Goal: Task Accomplishment & Management: Manage account settings

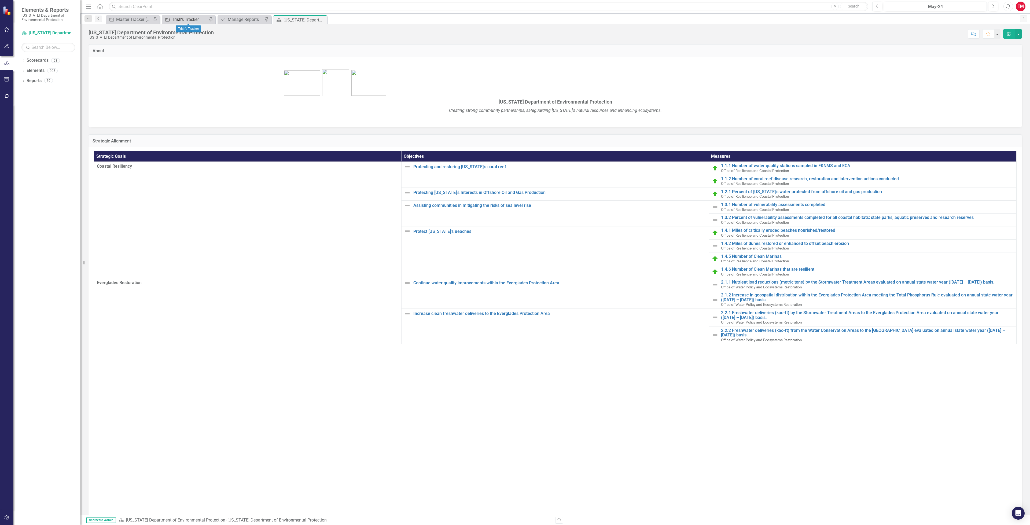
click at [185, 20] on div "Trish's Tracker" at bounding box center [189, 19] width 35 height 7
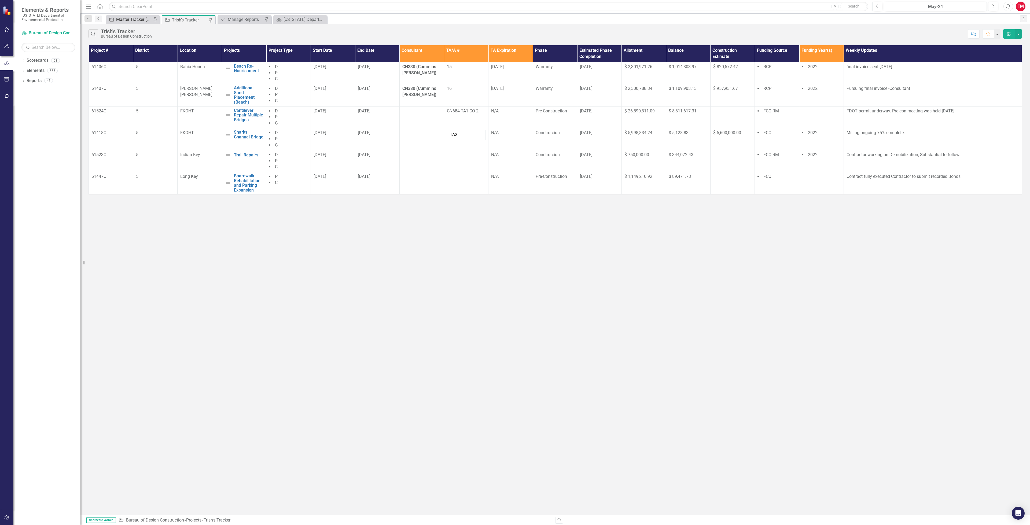
click at [141, 19] on div "Master Tracker (External)" at bounding box center [133, 19] width 35 height 7
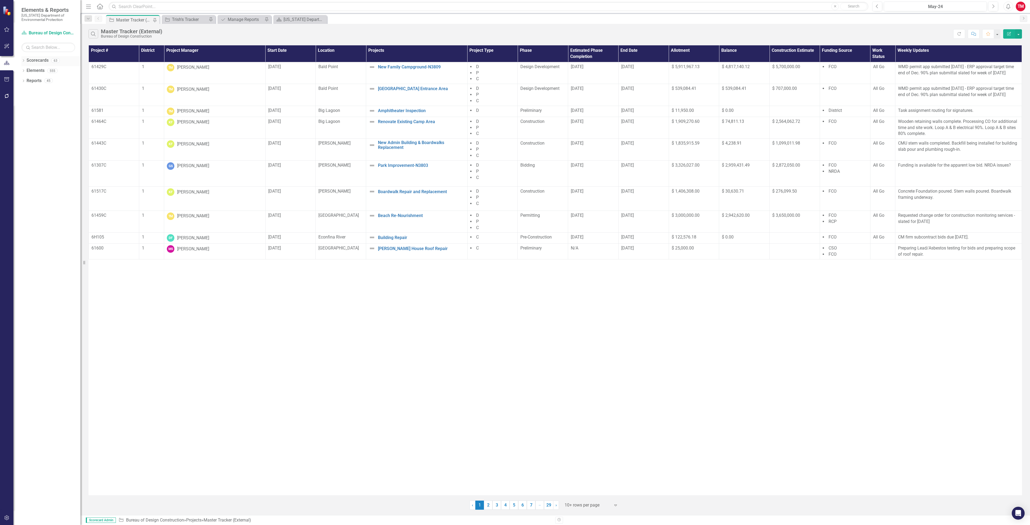
click at [47, 61] on link "Scorecards" at bounding box center [38, 60] width 22 height 6
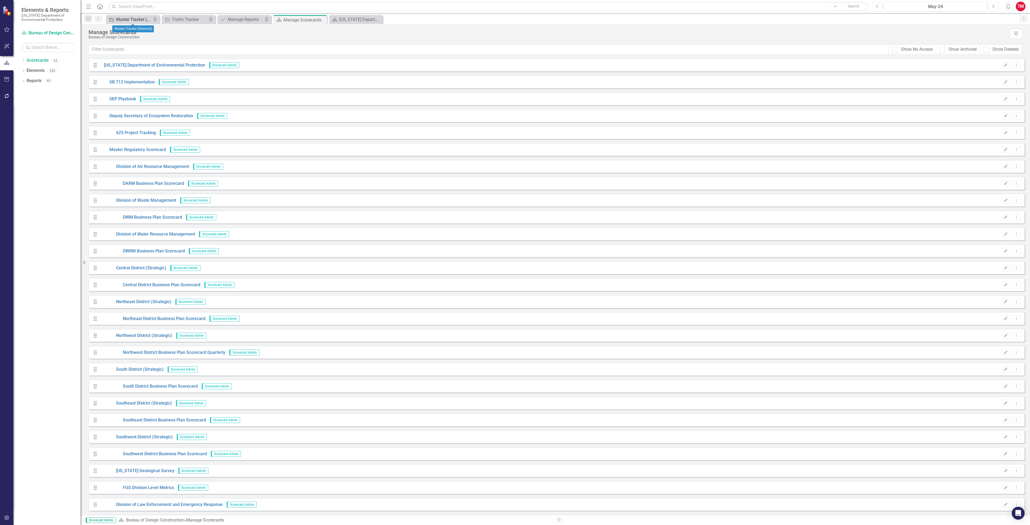
click at [131, 20] on div "Master Tracker (External)" at bounding box center [133, 19] width 35 height 7
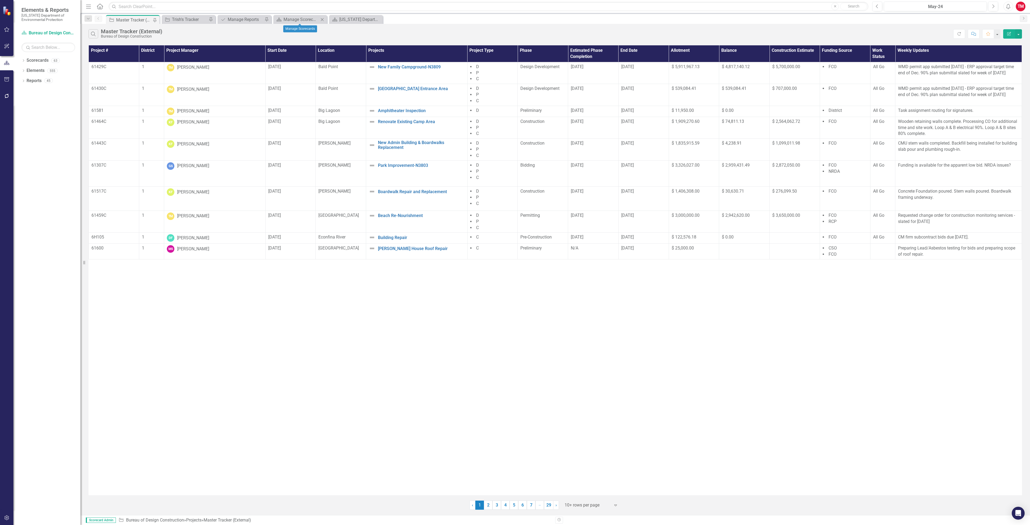
click at [322, 20] on icon at bounding box center [322, 19] width 3 height 3
click at [8, 28] on icon "button" at bounding box center [7, 29] width 6 height 4
click at [37, 43] on link "My Workspace" at bounding box center [48, 42] width 54 height 6
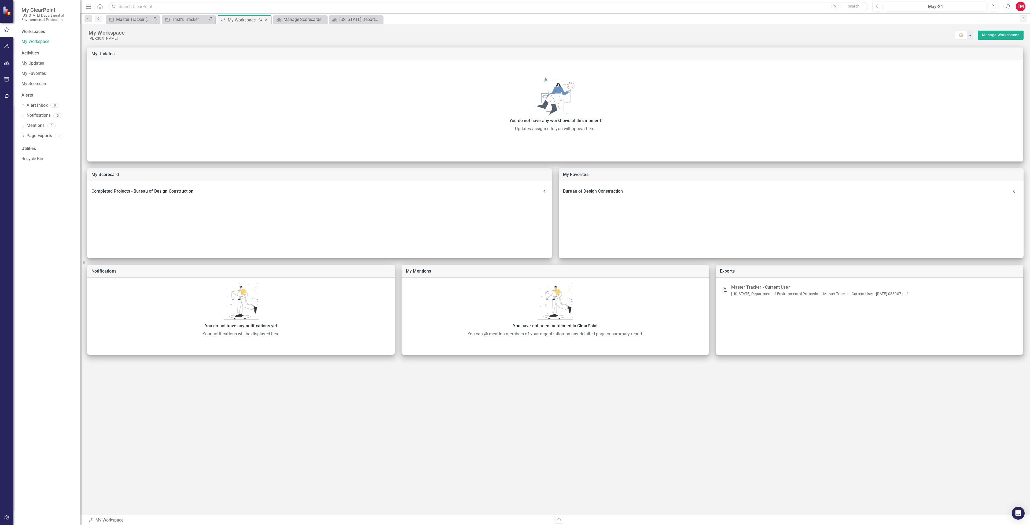
click at [265, 21] on icon "Close" at bounding box center [265, 20] width 5 height 4
click at [265, 19] on icon "Close" at bounding box center [265, 20] width 5 height 4
click at [187, 18] on div "My Workspace" at bounding box center [186, 20] width 29 height 7
click at [127, 18] on div "Master Tracker (External)" at bounding box center [133, 19] width 35 height 7
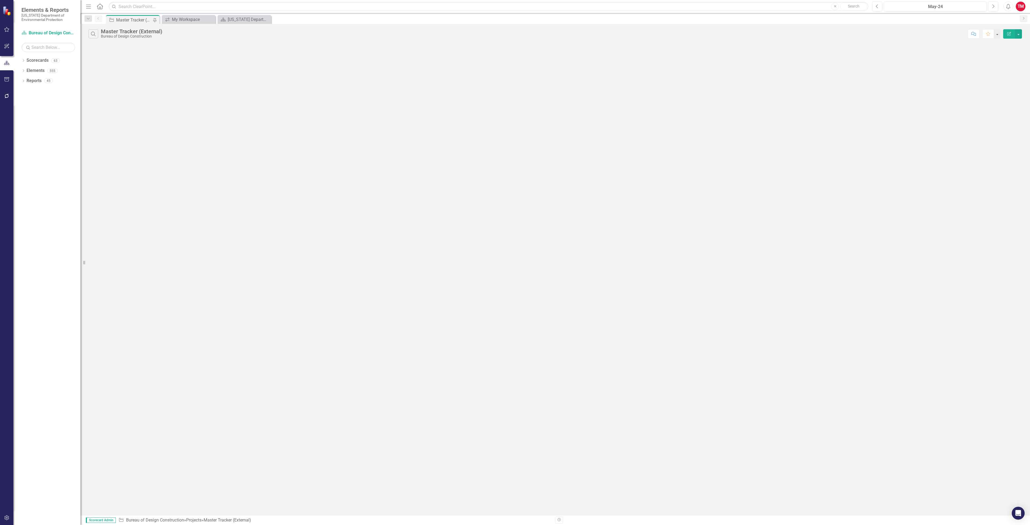
click at [7, 31] on icon "button" at bounding box center [7, 29] width 6 height 4
click at [44, 76] on link "My Favorites" at bounding box center [48, 74] width 54 height 6
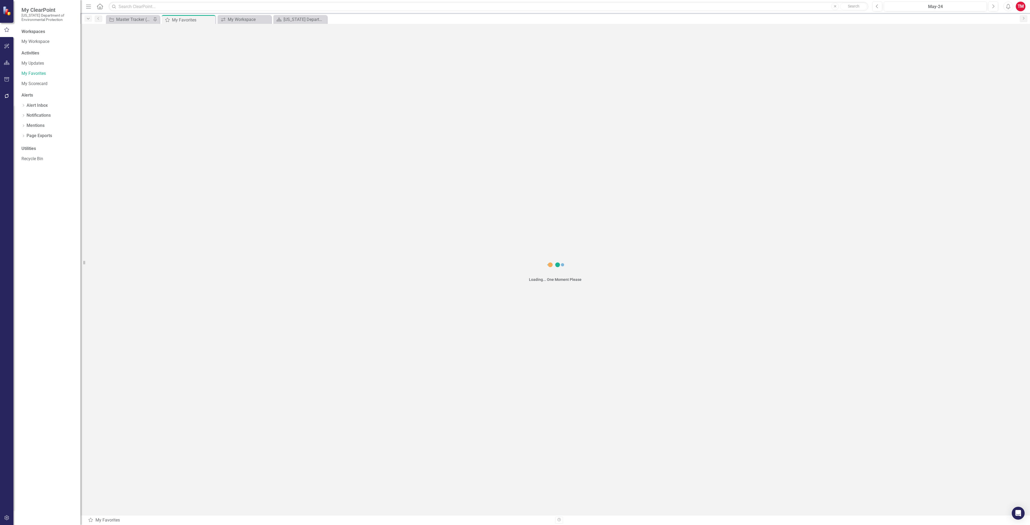
click at [87, 20] on icon "Dropdown" at bounding box center [88, 19] width 5 height 4
click at [88, 22] on form "Dropdown Search Project Master Tracker (External) Pin My Favorites My Favorites…" at bounding box center [88, 19] width 13 height 9
click at [39, 64] on link "My Updates" at bounding box center [48, 63] width 54 height 6
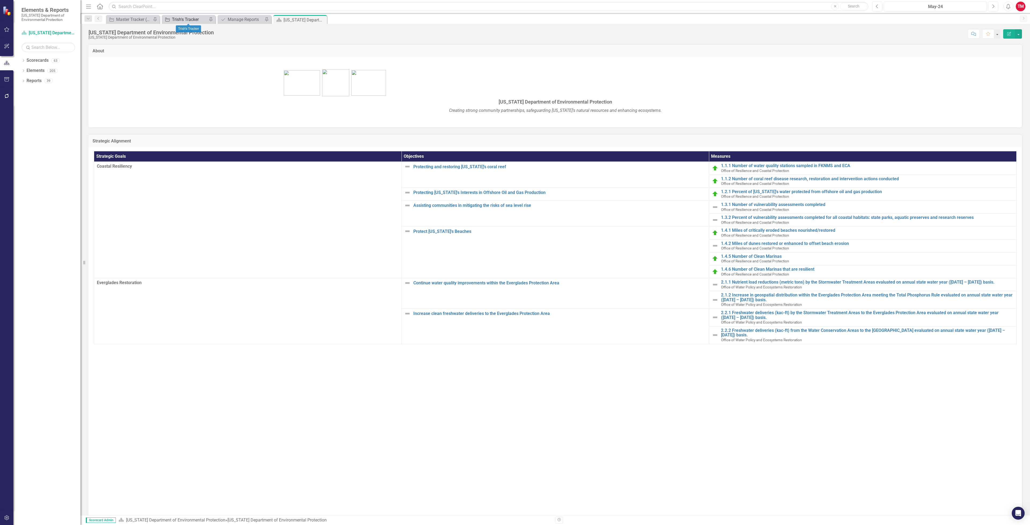
click at [191, 21] on div "Trish's Tracker" at bounding box center [189, 19] width 35 height 7
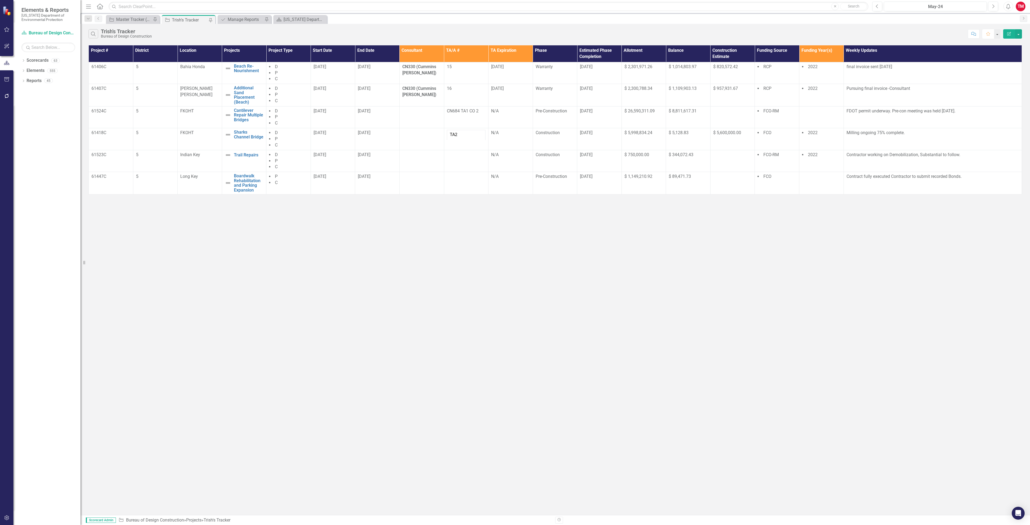
click at [986, 31] on button "Favorite" at bounding box center [988, 33] width 12 height 9
click at [996, 36] on button "button" at bounding box center [996, 33] width 7 height 9
click at [983, 53] on link "Home Set As Home" at bounding box center [977, 54] width 45 height 10
click at [44, 58] on link "Scorecards" at bounding box center [38, 60] width 22 height 6
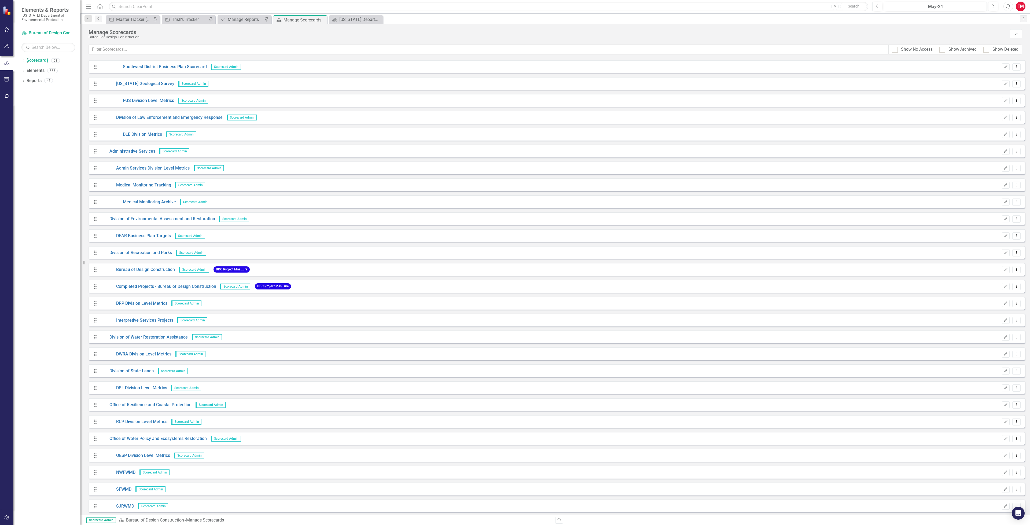
scroll to position [402, 0]
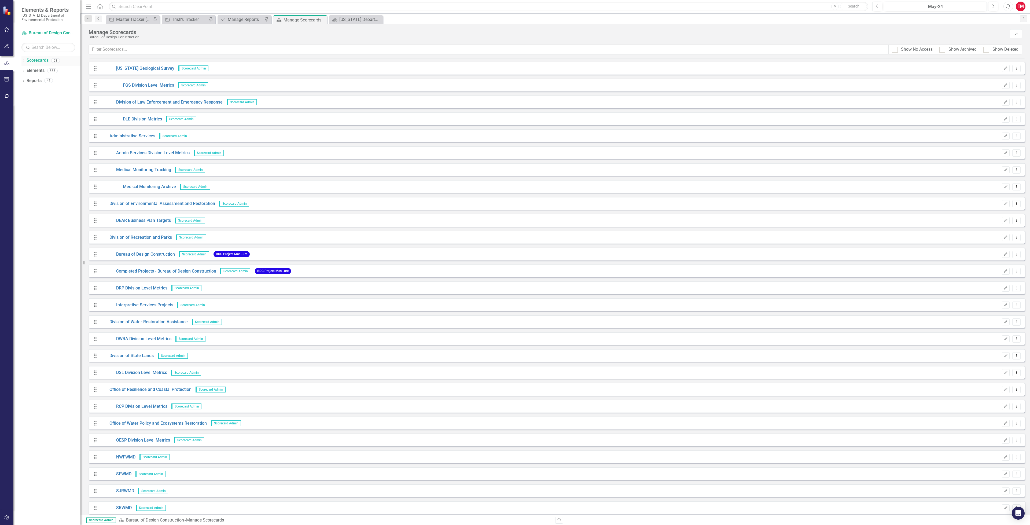
click at [55, 58] on div "63" at bounding box center [55, 60] width 9 height 5
click at [55, 61] on div "63" at bounding box center [55, 60] width 9 height 5
click at [160, 49] on input "text" at bounding box center [489, 50] width 800 height 10
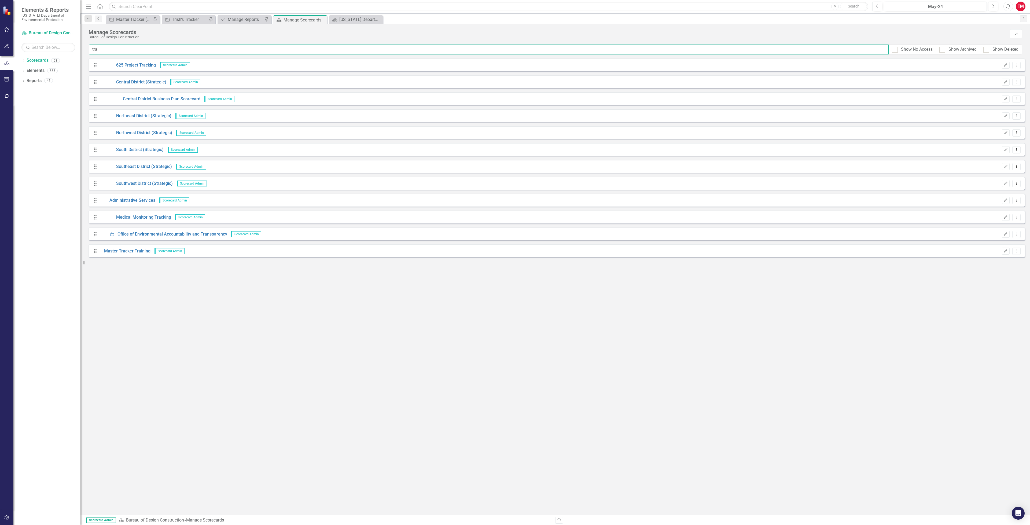
scroll to position [0, 0]
type input "training"
click at [126, 65] on link "Master Tracker Training" at bounding box center [125, 65] width 50 height 6
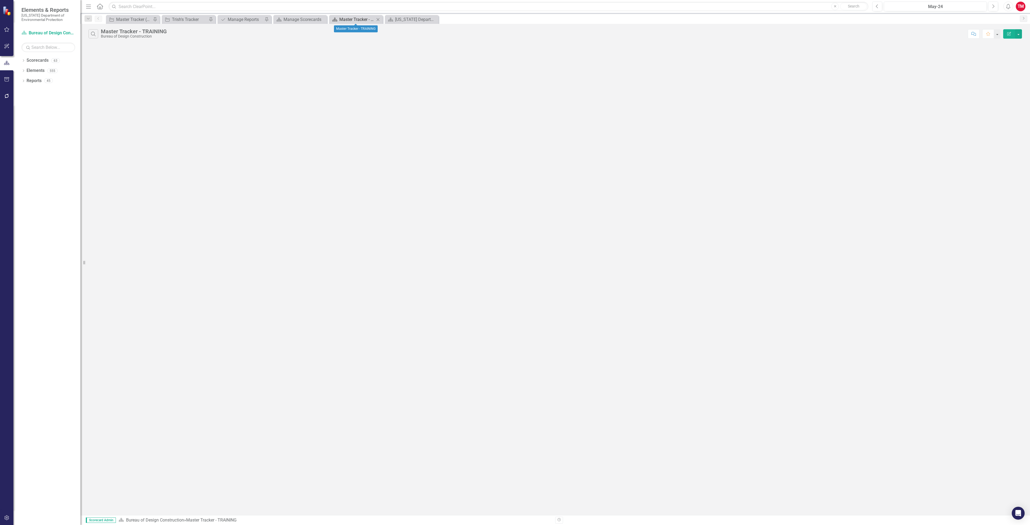
click at [350, 19] on div "Master Tracker - TRAINING" at bounding box center [356, 19] width 35 height 7
click at [434, 20] on icon "Close" at bounding box center [433, 20] width 5 height 4
click at [377, 21] on icon "Close" at bounding box center [377, 20] width 5 height 4
click at [282, 18] on icon "Scorecard" at bounding box center [278, 19] width 5 height 4
click at [142, 37] on div "Bureau of Design Construction" at bounding box center [134, 36] width 66 height 4
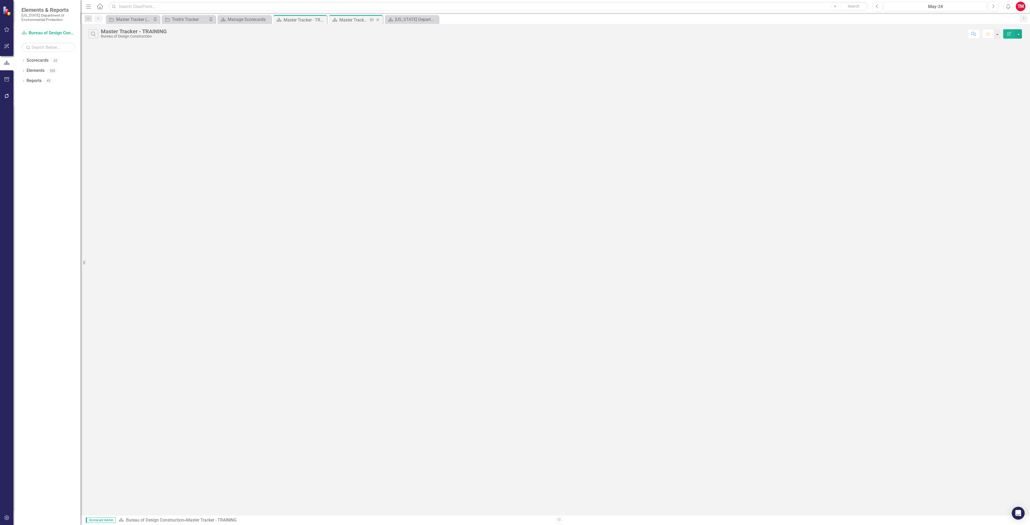
click at [352, 22] on div "Master Tracker - TRAINING" at bounding box center [353, 20] width 29 height 7
click at [304, 18] on div "Master Tracker - TRAINING" at bounding box center [297, 20] width 29 height 7
click at [377, 19] on icon "Close" at bounding box center [377, 20] width 5 height 4
click at [281, 17] on div "Scorecard" at bounding box center [278, 19] width 7 height 7
click at [102, 516] on div "Scorecard Admin Scorecard Bureau of Design Construction » Master Tracker - TRAI…" at bounding box center [554, 520] width 949 height 10
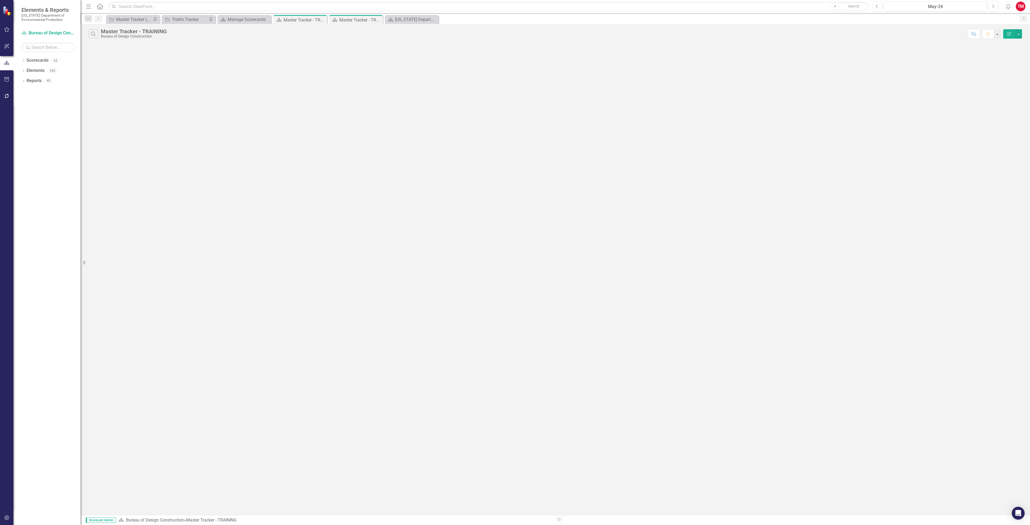
click at [102, 518] on span "Scorecard Admin" at bounding box center [101, 519] width 30 height 5
click at [101, 519] on span "Scorecard Admin" at bounding box center [101, 519] width 30 height 5
click at [1015, 34] on button "button" at bounding box center [1018, 33] width 7 height 9
click at [850, 61] on div "Search Master Tracker - TRAINING Bureau of Design Construction Comment Favorite…" at bounding box center [554, 269] width 949 height 491
click at [298, 20] on div "Master Tracker - TRAINING" at bounding box center [297, 20] width 29 height 7
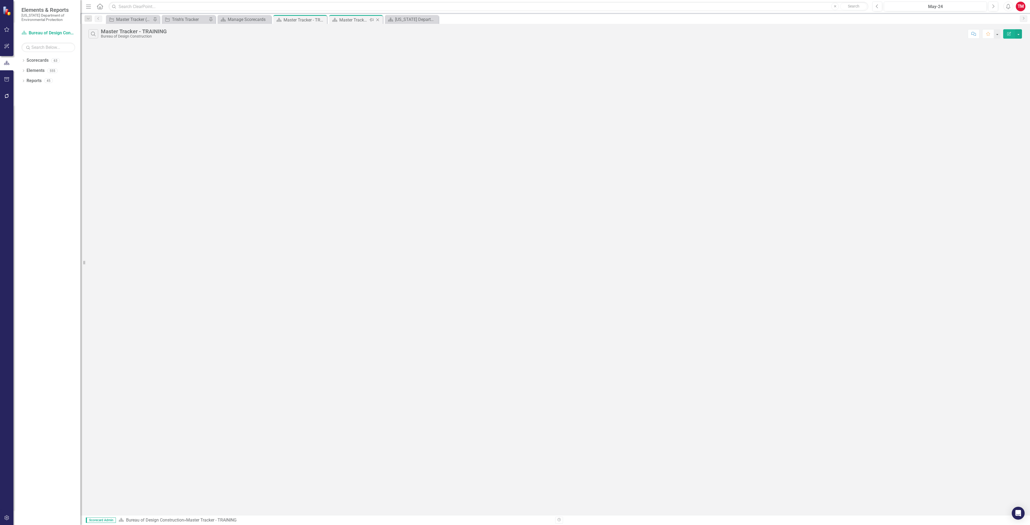
click at [353, 22] on div "Master Tracker - TRAINING" at bounding box center [353, 20] width 29 height 7
click at [378, 20] on icon "Close" at bounding box center [377, 20] width 5 height 4
click at [285, 21] on div "Master Tracker - TRAINING" at bounding box center [300, 19] width 35 height 7
drag, startPoint x: 29, startPoint y: 68, endPoint x: 35, endPoint y: 82, distance: 14.9
click at [29, 68] on link "Elements" at bounding box center [36, 71] width 18 height 6
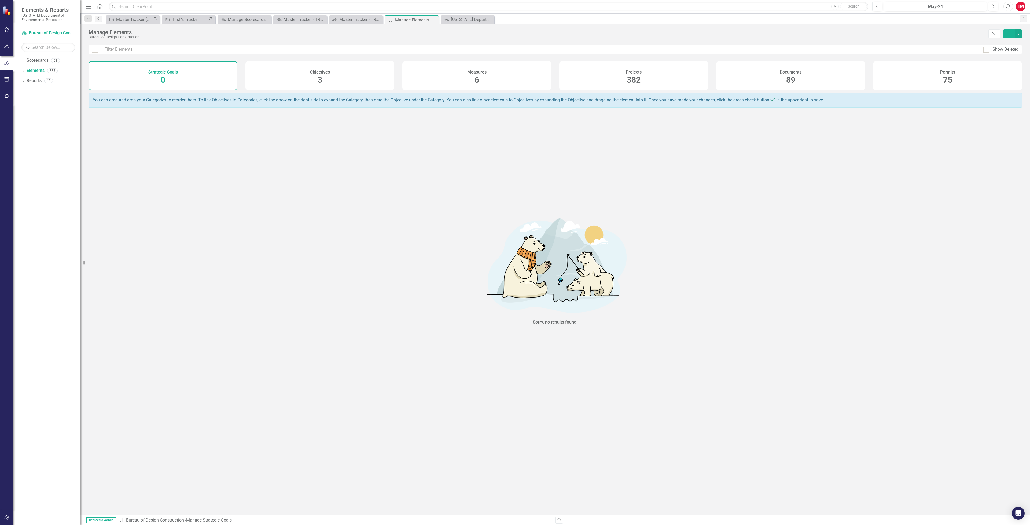
click at [650, 81] on div "Projects 382" at bounding box center [633, 75] width 149 height 29
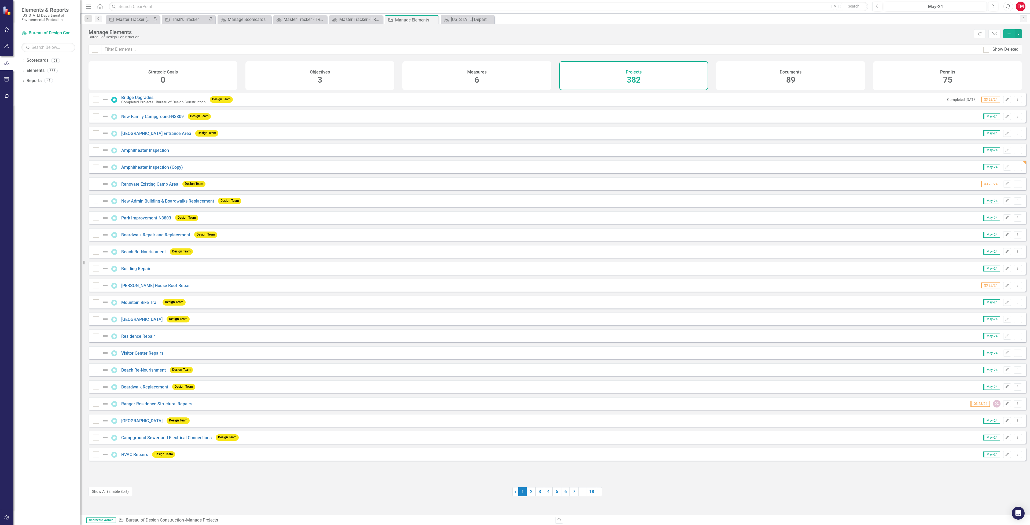
click at [150, 390] on div "Boardwalk Replacement" at bounding box center [131, 386] width 76 height 6
click at [290, 18] on div "Master Tracker - TRAINING" at bounding box center [300, 19] width 35 height 7
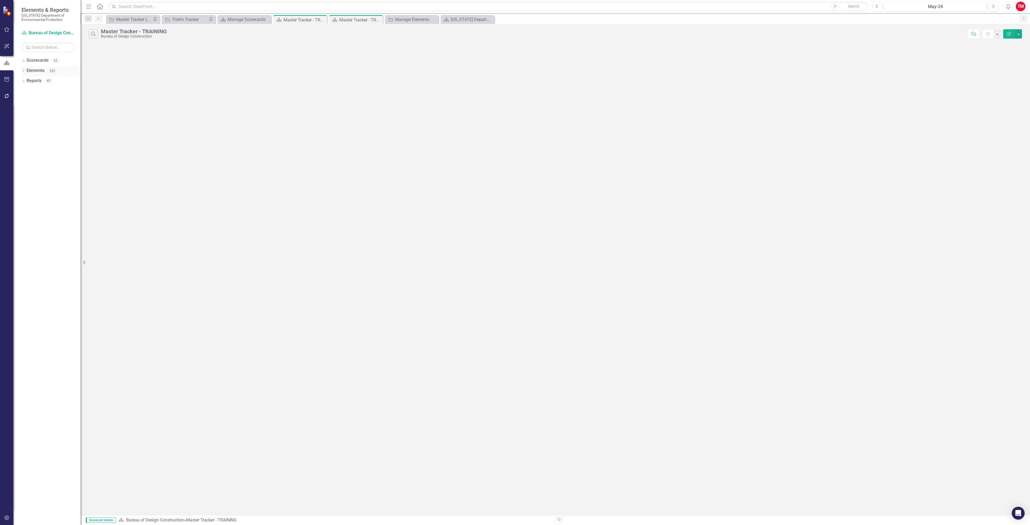
click at [40, 70] on link "Elements" at bounding box center [36, 71] width 18 height 6
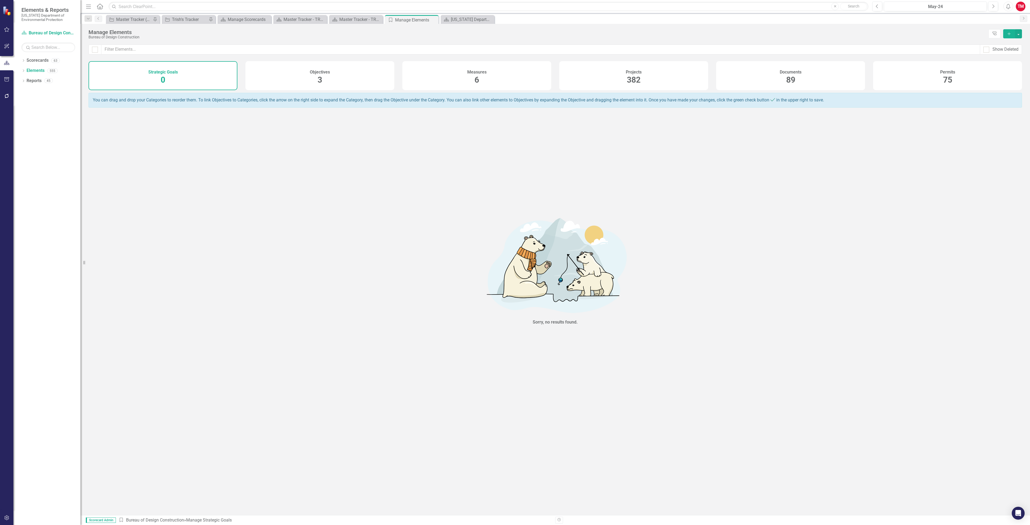
click at [611, 70] on div "Projects 382" at bounding box center [633, 75] width 149 height 29
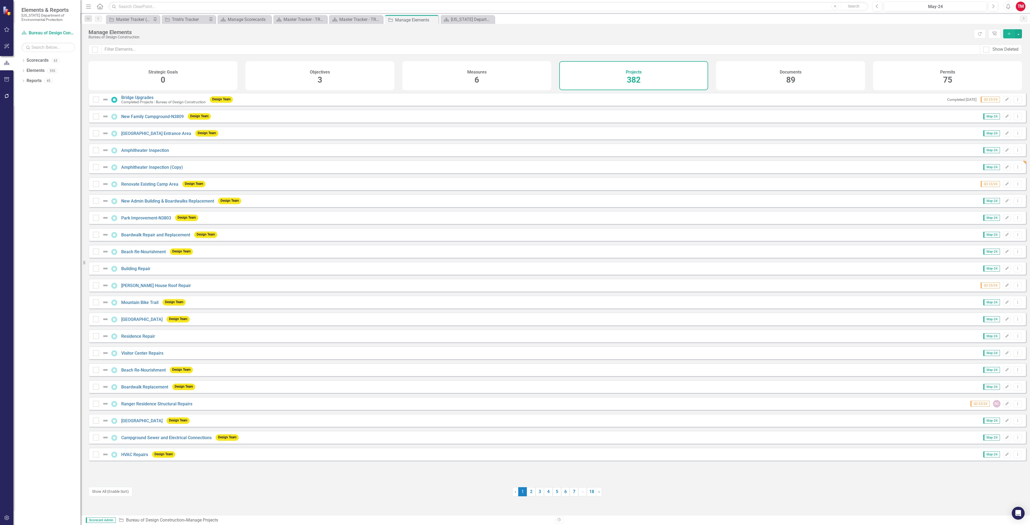
click at [141, 99] on div "Bridge Upgrades Completed Projects - Bureau of Design Construction Design Team" at bounding box center [164, 100] width 142 height 10
click at [143, 100] on link "Bridge Upgrades" at bounding box center [137, 97] width 32 height 5
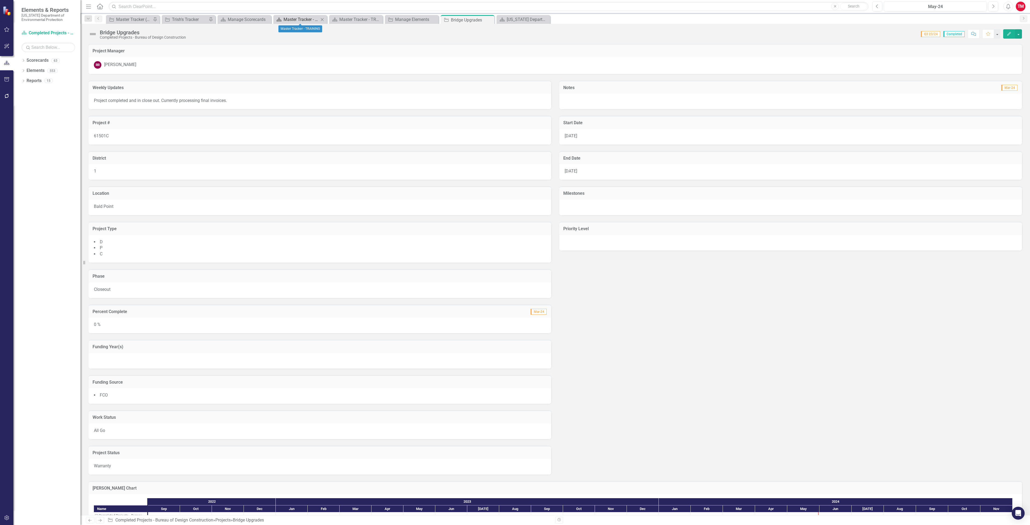
click at [292, 19] on div "Master Tracker - TRAINING" at bounding box center [300, 19] width 35 height 7
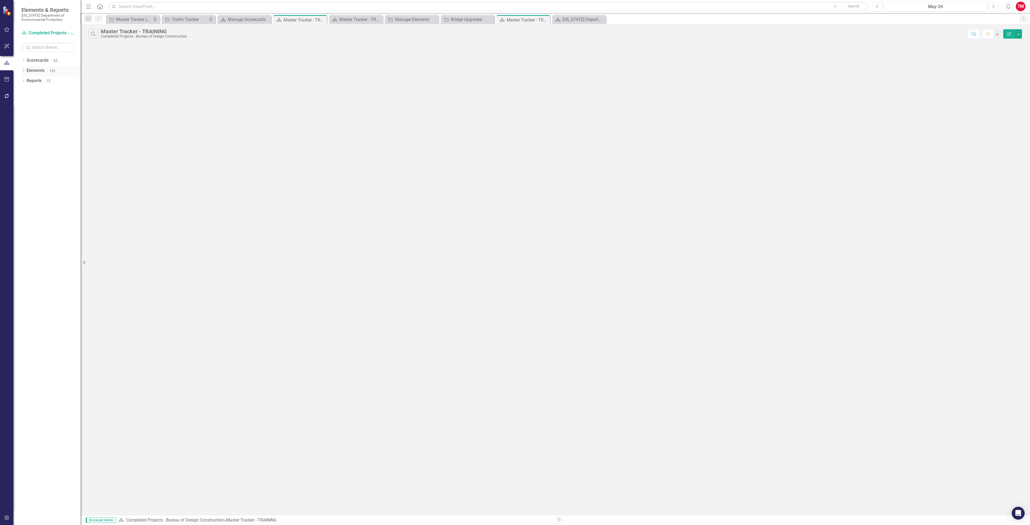
click at [28, 69] on link "Elements" at bounding box center [36, 71] width 18 height 6
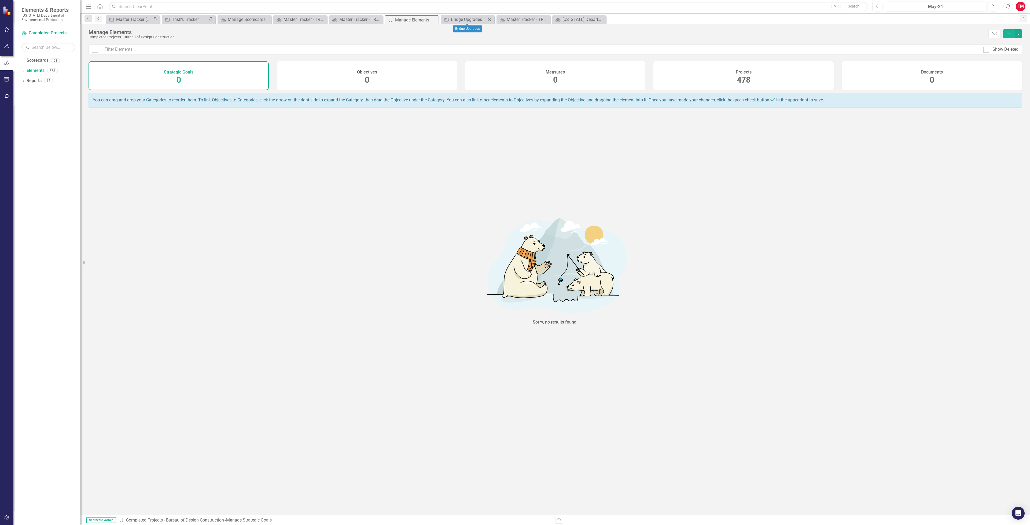
click at [489, 20] on icon at bounding box center [489, 19] width 3 height 3
click at [0, 0] on icon at bounding box center [0, 0] width 0 height 0
click at [295, 19] on div "Master Tracker - TRAINING" at bounding box center [300, 19] width 35 height 7
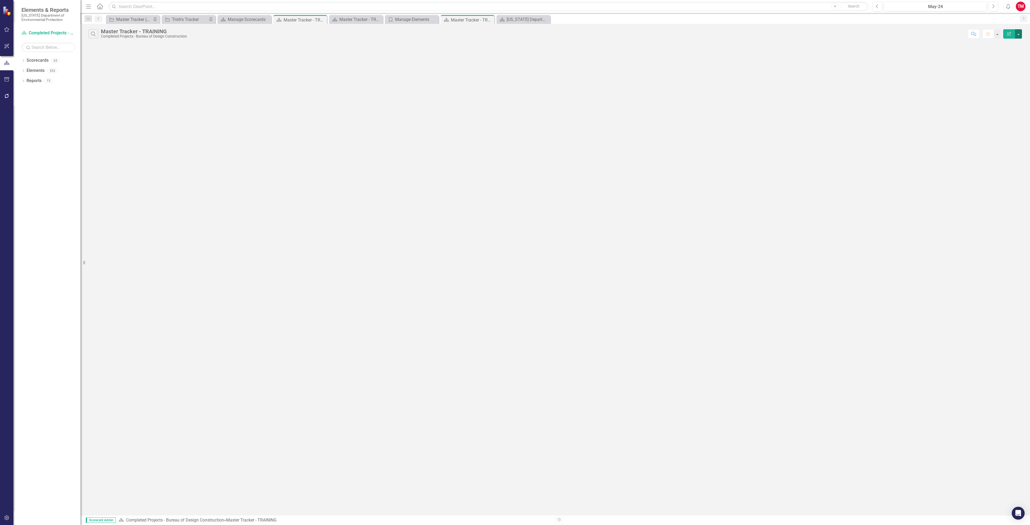
click at [1016, 34] on button "button" at bounding box center [1018, 33] width 7 height 9
click at [843, 68] on div "Search Master Tracker - TRAINING Completed Projects - Bureau of Design Construc…" at bounding box center [554, 269] width 949 height 491
click at [354, 18] on div "Master Tracker - TRAINING" at bounding box center [356, 19] width 35 height 7
click at [32, 67] on div "Elements" at bounding box center [36, 70] width 18 height 9
click at [28, 71] on link "Elements" at bounding box center [36, 71] width 18 height 6
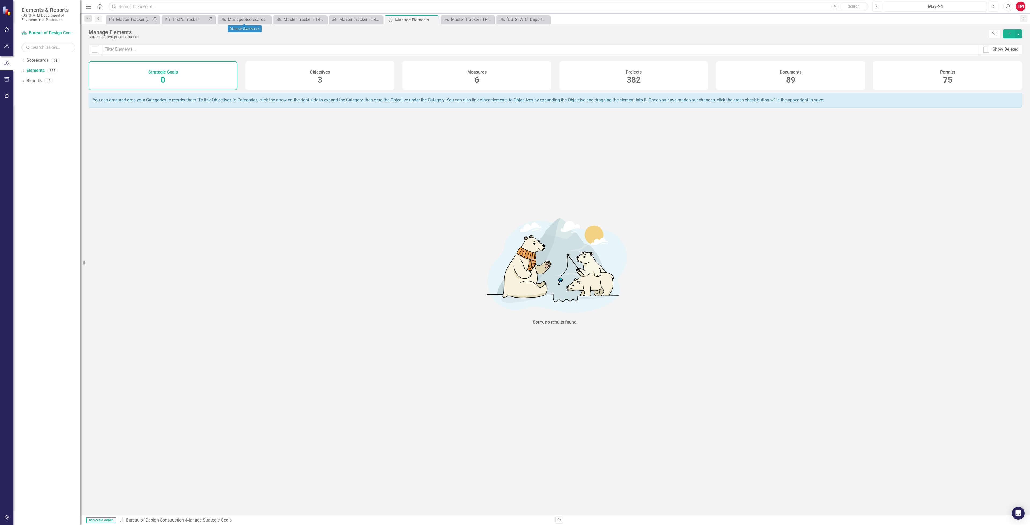
click at [331, 71] on div "Objectives 3" at bounding box center [319, 75] width 149 height 29
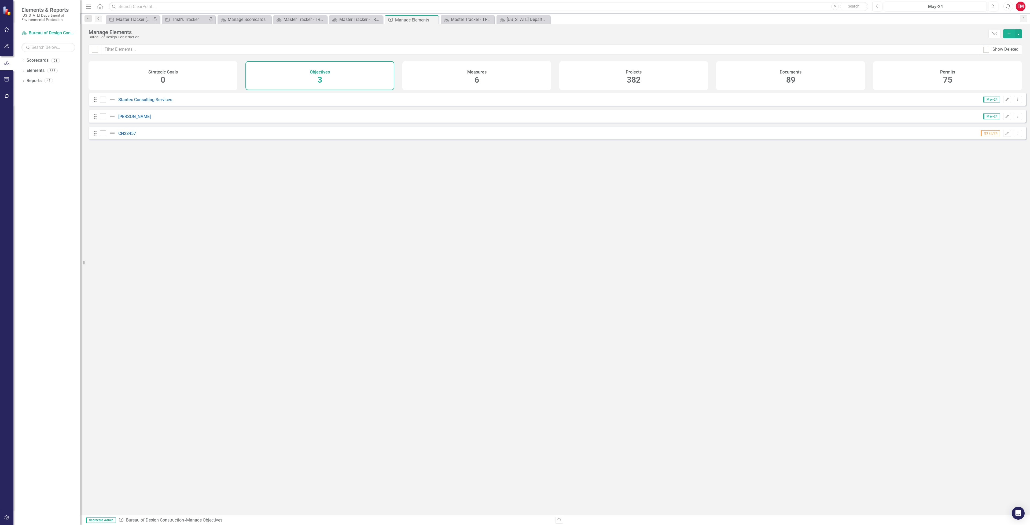
click at [508, 77] on div "Measures 6" at bounding box center [476, 75] width 149 height 29
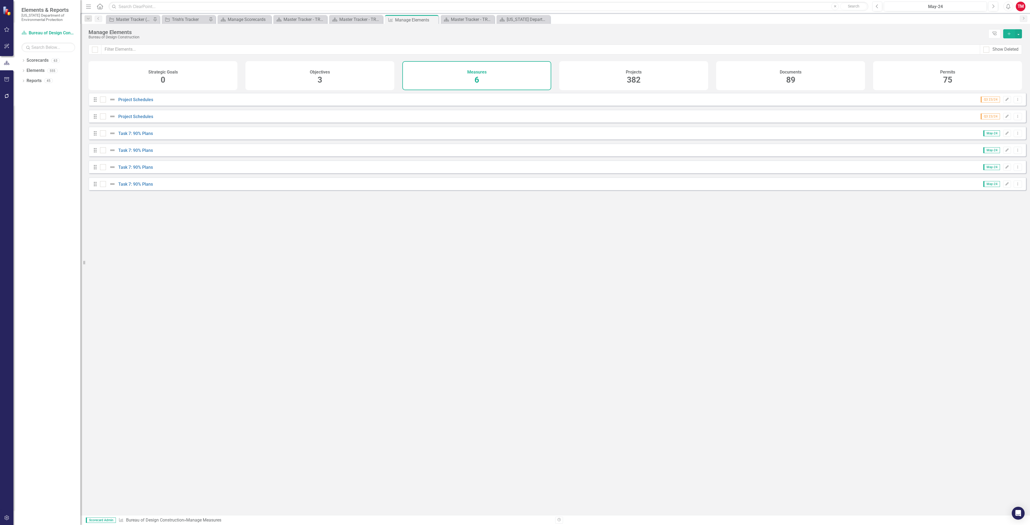
click at [610, 72] on div "Projects 382" at bounding box center [633, 75] width 149 height 29
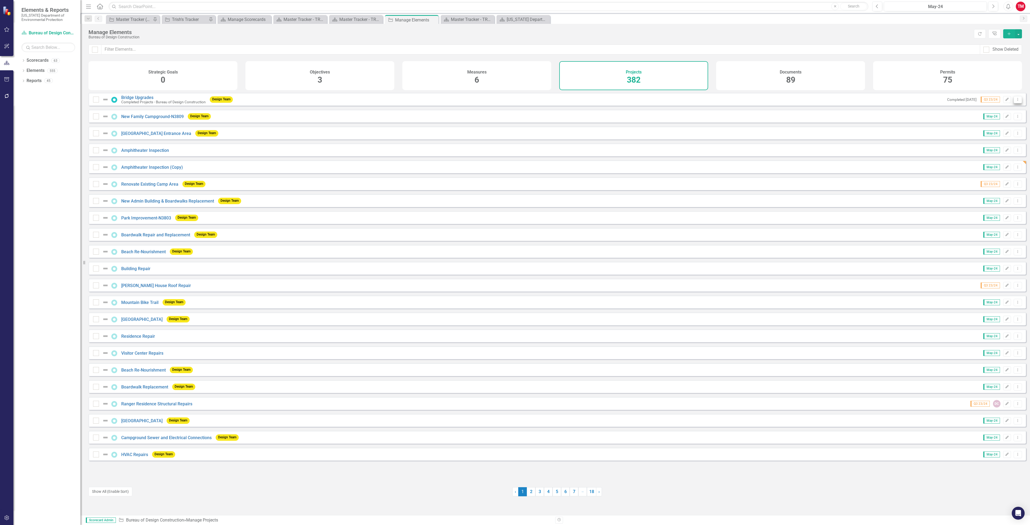
click at [1015, 101] on icon "Dropdown Menu" at bounding box center [1017, 99] width 5 height 3
click at [1003, 133] on link "Copy Duplicate Project" at bounding box center [994, 133] width 45 height 10
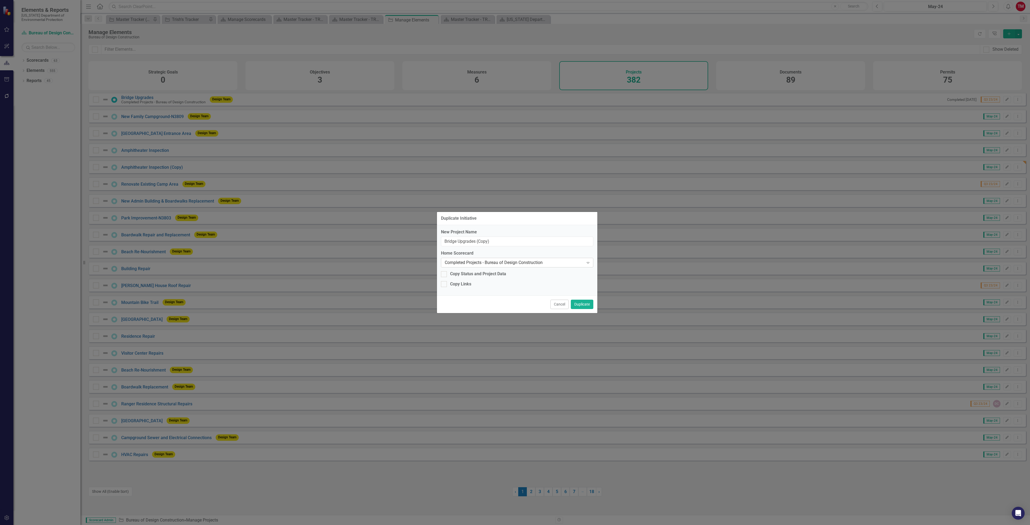
click at [587, 261] on icon "Expand" at bounding box center [587, 262] width 5 height 4
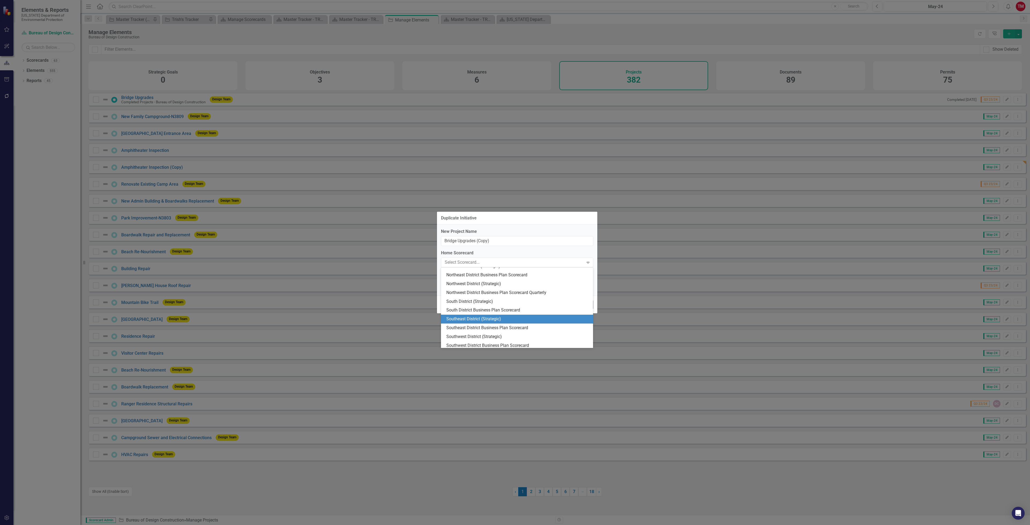
scroll to position [116, 0]
click at [493, 329] on div "Southeast District (Strategic)" at bounding box center [517, 332] width 143 height 6
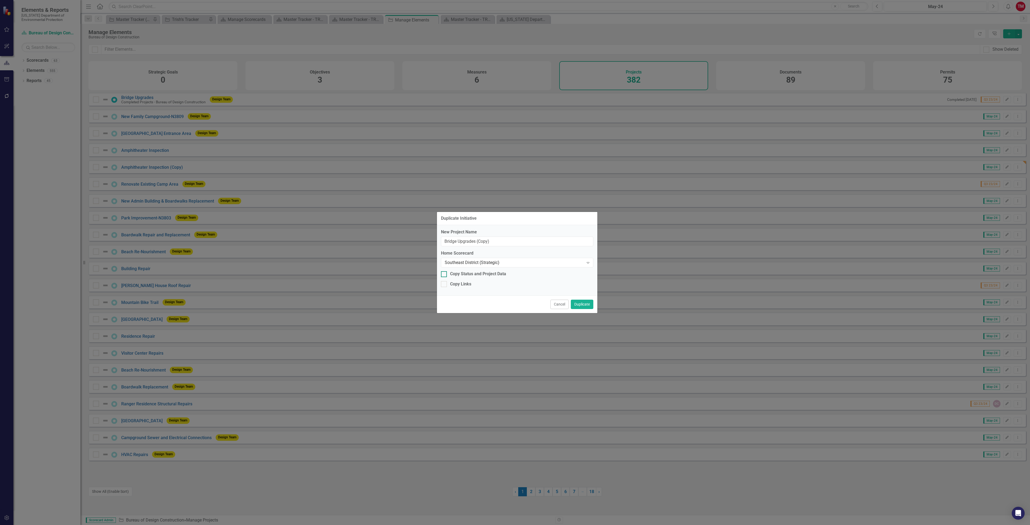
click at [443, 274] on input "Copy Status and Project Data" at bounding box center [442, 272] width 3 height 3
checkbox input "true"
click at [560, 302] on button "Cancel" at bounding box center [559, 304] width 18 height 9
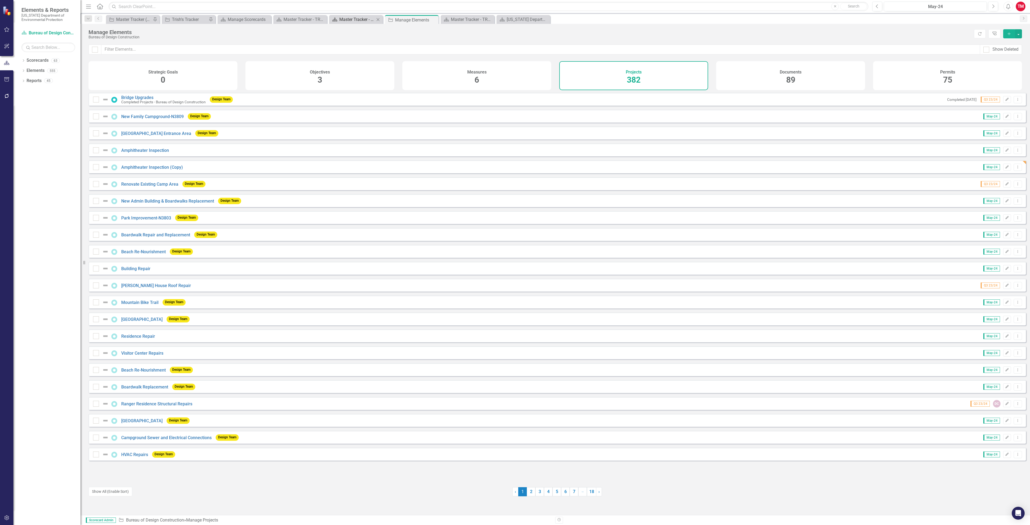
click at [345, 22] on div "Master Tracker - TRAINING" at bounding box center [356, 19] width 35 height 7
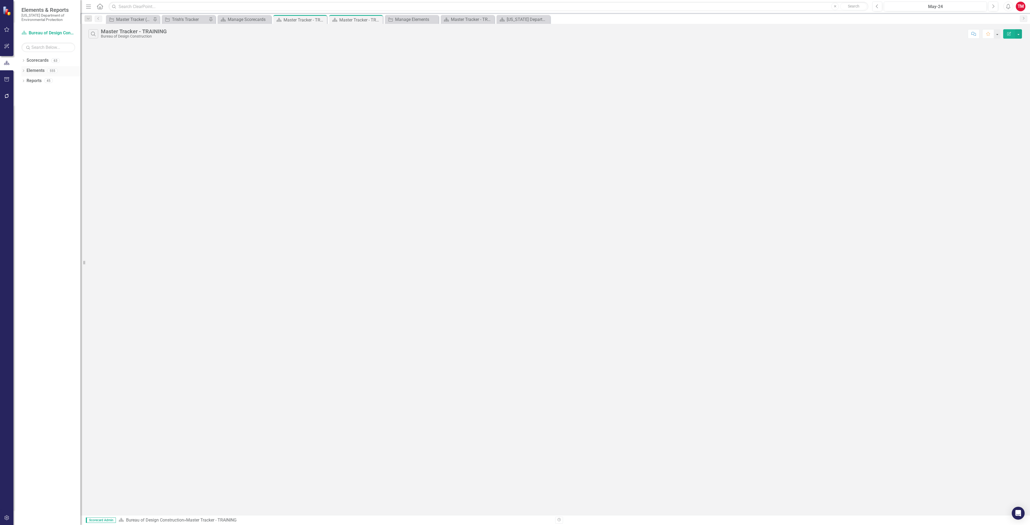
click at [23, 72] on icon "Dropdown" at bounding box center [23, 71] width 4 height 3
click at [380, 19] on icon "Close" at bounding box center [377, 20] width 5 height 4
click at [310, 22] on div "Master Tracker - TRAINING" at bounding box center [300, 19] width 35 height 7
click at [38, 60] on link "Scorecards" at bounding box center [38, 60] width 22 height 6
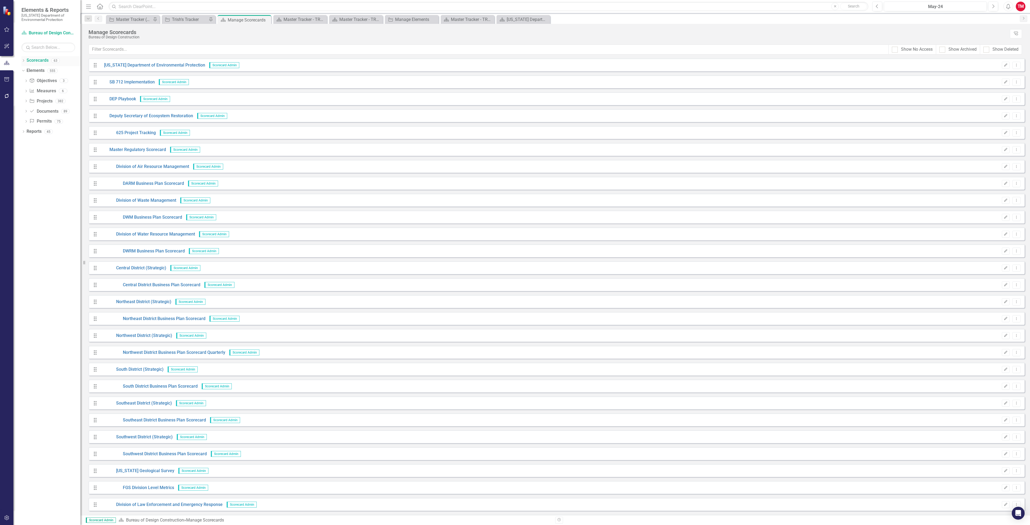
click at [23, 59] on div "Dropdown Scorecards 63" at bounding box center [50, 61] width 59 height 10
click at [24, 60] on icon at bounding box center [23, 60] width 1 height 2
click at [44, 80] on link "Master Tracker Training" at bounding box center [54, 81] width 51 height 6
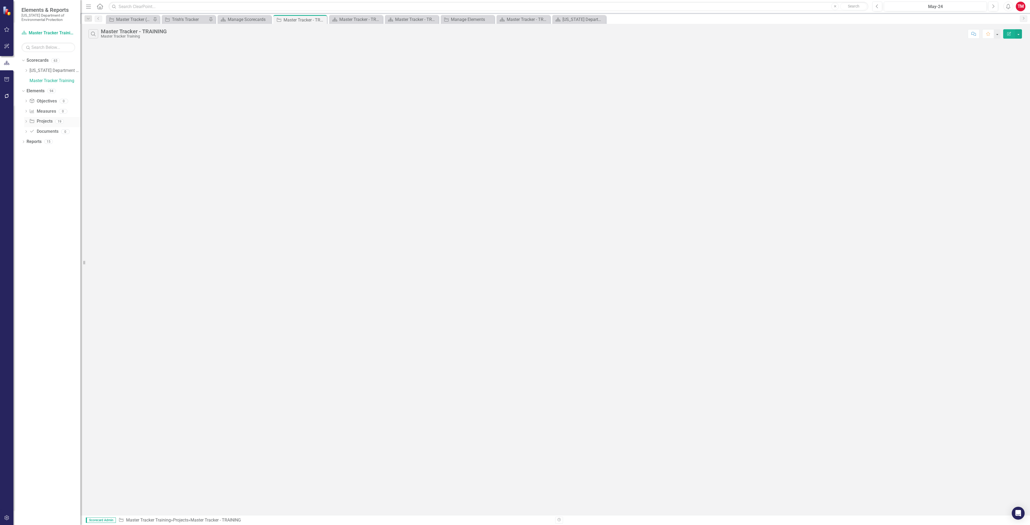
click at [39, 119] on link "Project Projects" at bounding box center [40, 121] width 23 height 6
click at [27, 120] on icon "Dropdown" at bounding box center [26, 121] width 4 height 3
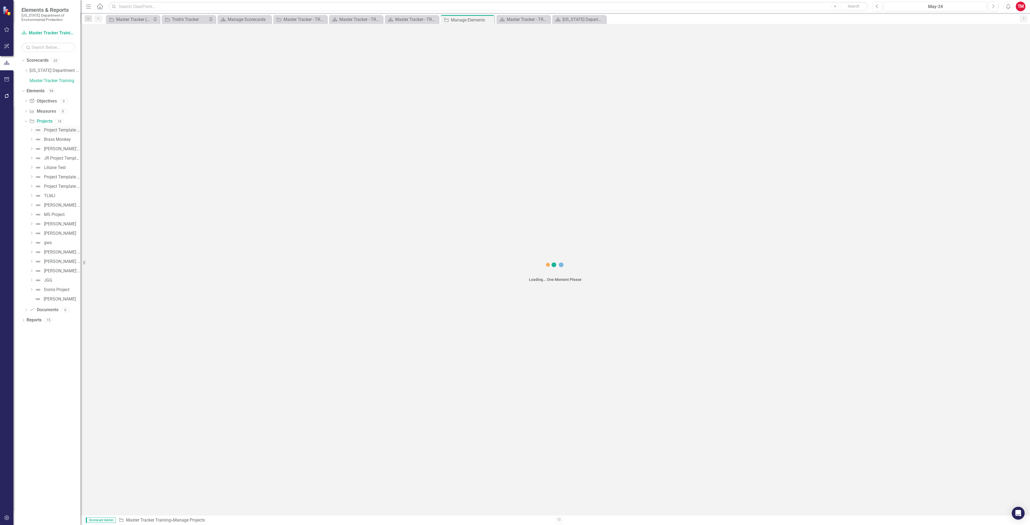
click at [58, 130] on div "Project Template - Version 2 (copy - DO NOT edit) - Training" at bounding box center [62, 130] width 36 height 5
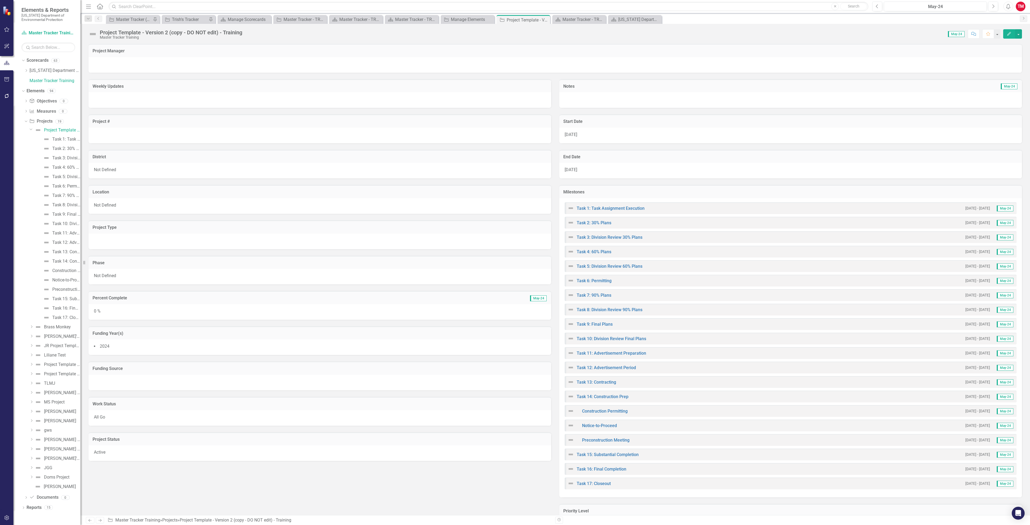
click at [153, 64] on div at bounding box center [554, 65] width 933 height 16
click at [194, 66] on div at bounding box center [554, 65] width 933 height 16
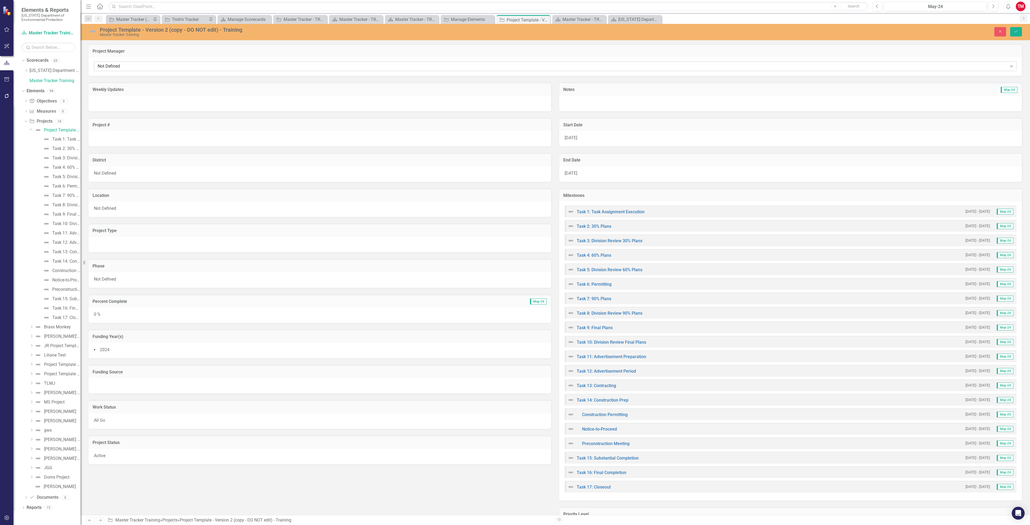
click at [203, 69] on div "Not Defined" at bounding box center [552, 66] width 909 height 6
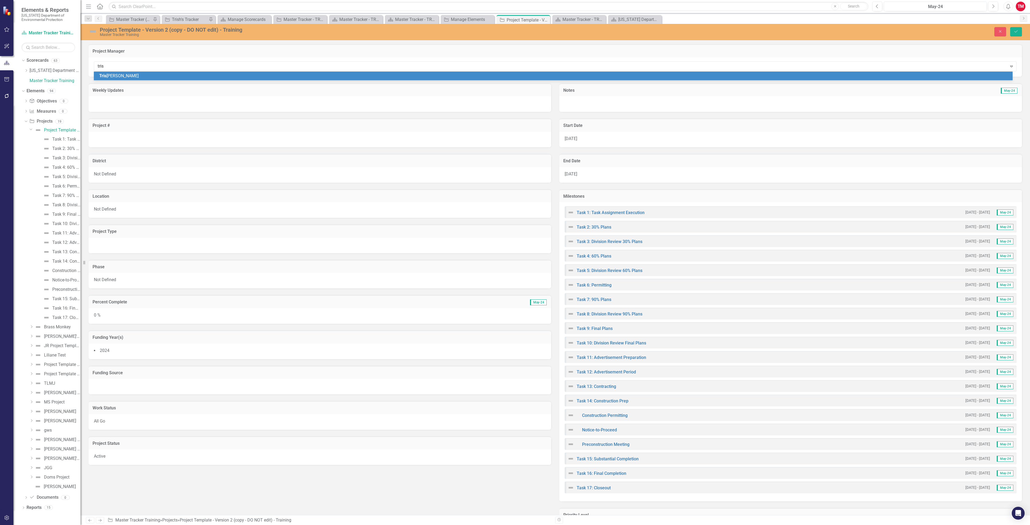
type input "[PERSON_NAME]"
click at [180, 76] on div "[PERSON_NAME]" at bounding box center [554, 76] width 910 height 6
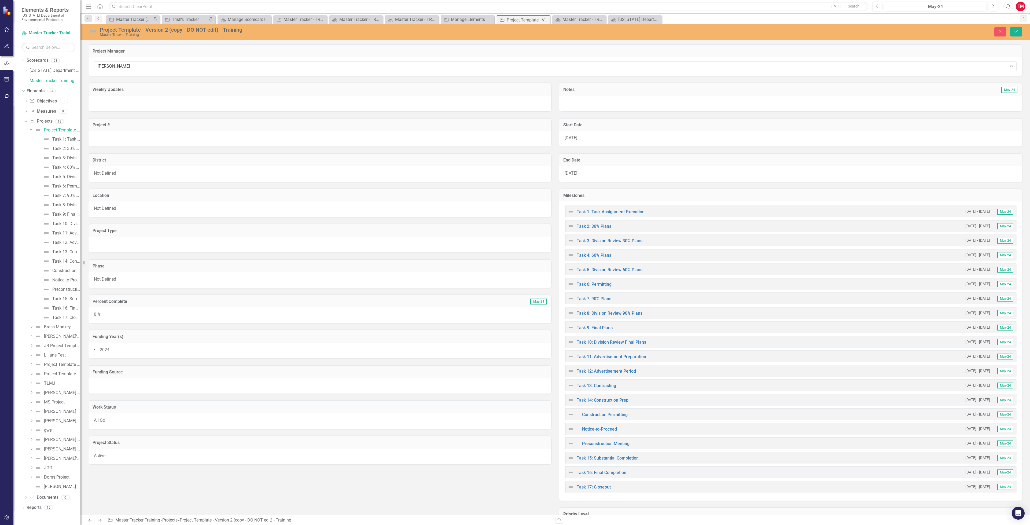
click at [136, 134] on div at bounding box center [319, 139] width 463 height 16
click at [135, 138] on div at bounding box center [319, 139] width 463 height 16
click at [137, 140] on div at bounding box center [319, 139] width 463 height 16
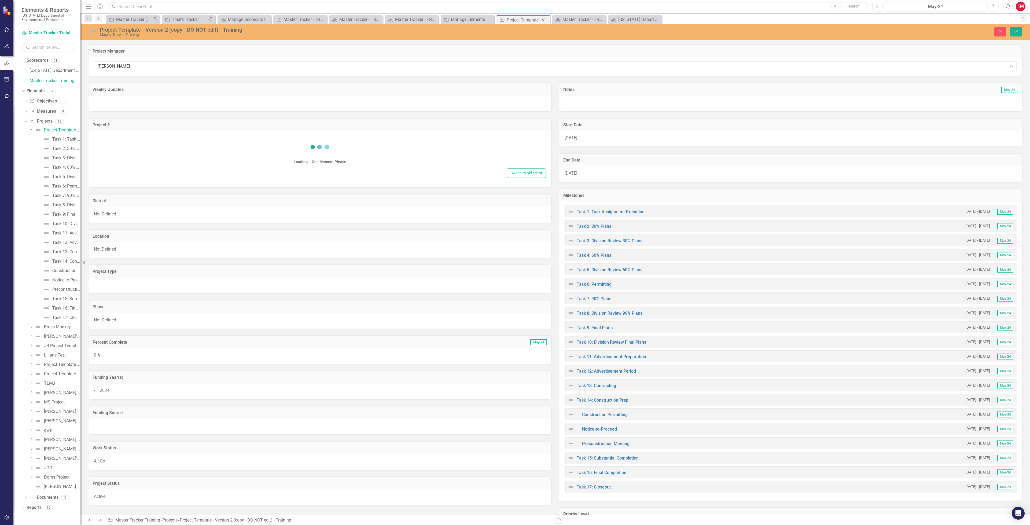
click at [138, 140] on div "Loading... One Moment Please" at bounding box center [320, 151] width 452 height 31
click at [308, 216] on div "Not Defined" at bounding box center [319, 215] width 463 height 16
click at [538, 217] on icon "Expand" at bounding box center [540, 216] width 5 height 4
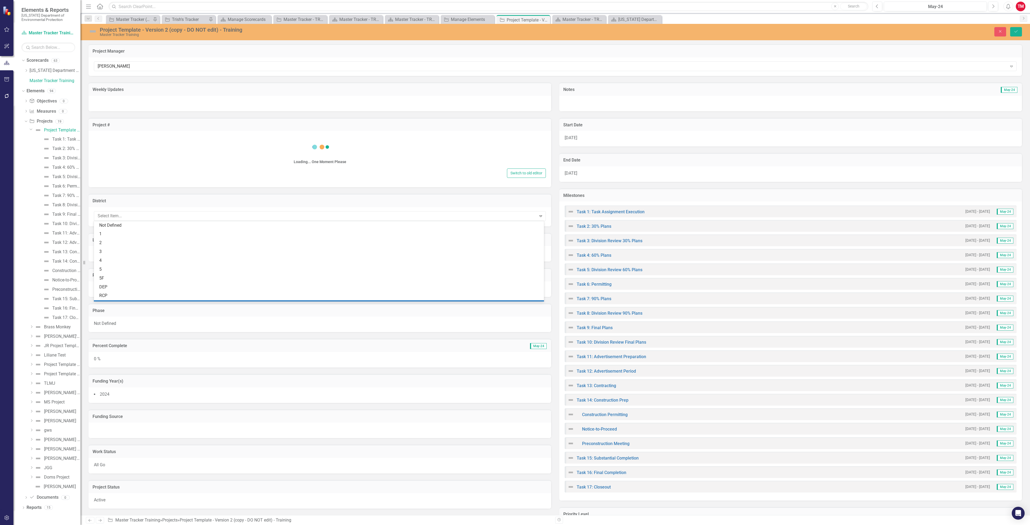
scroll to position [16, 0]
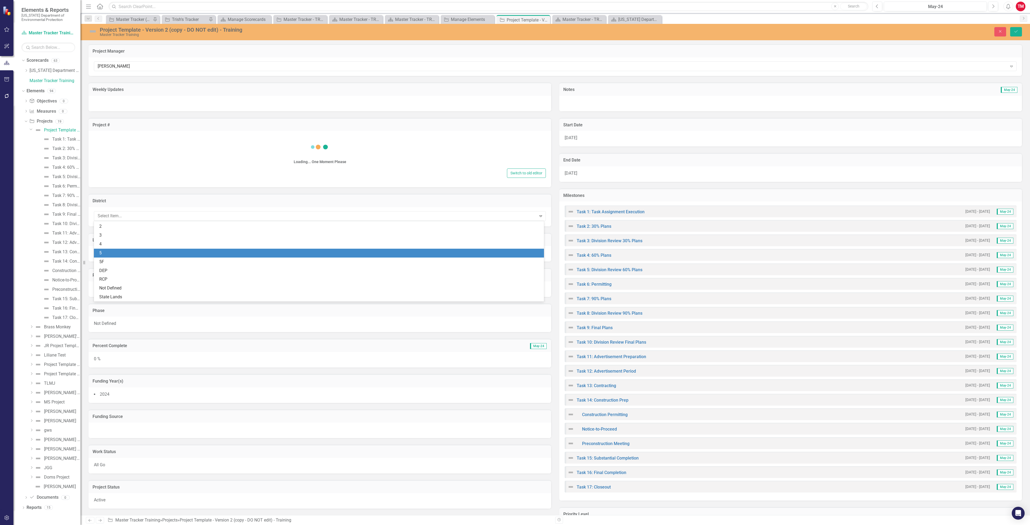
click at [353, 251] on div "5" at bounding box center [319, 253] width 441 height 6
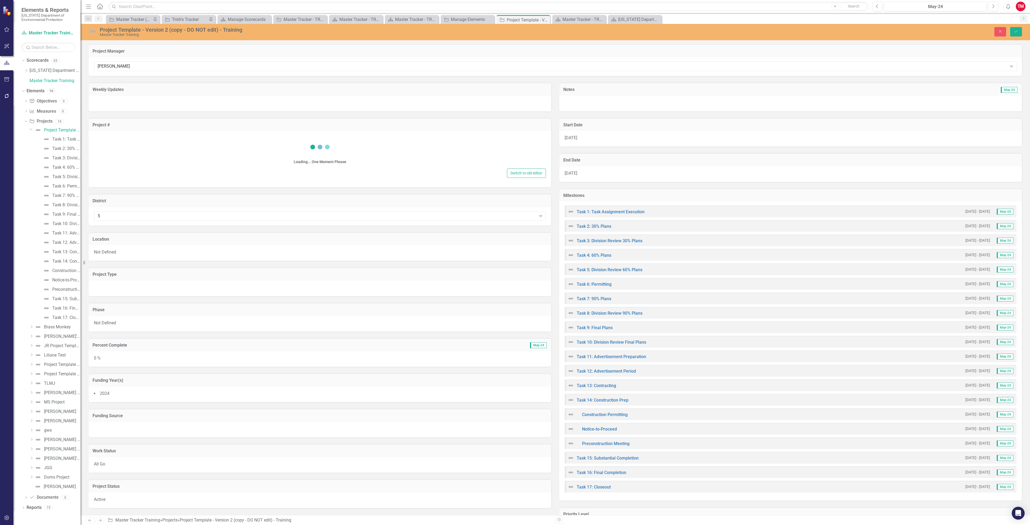
click at [411, 247] on div "Not Defined" at bounding box center [319, 253] width 463 height 16
click at [538, 251] on div "Expand" at bounding box center [541, 254] width 10 height 9
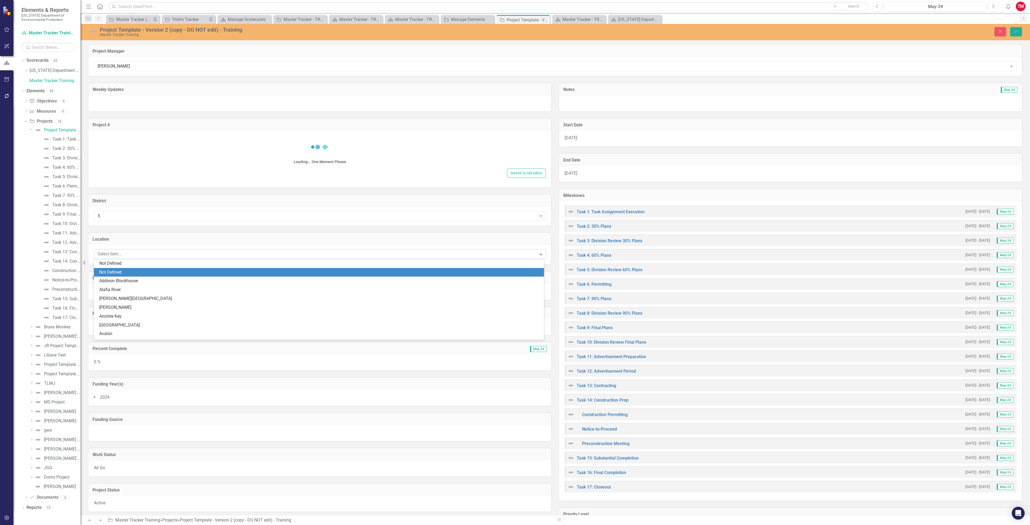
scroll to position [9, 0]
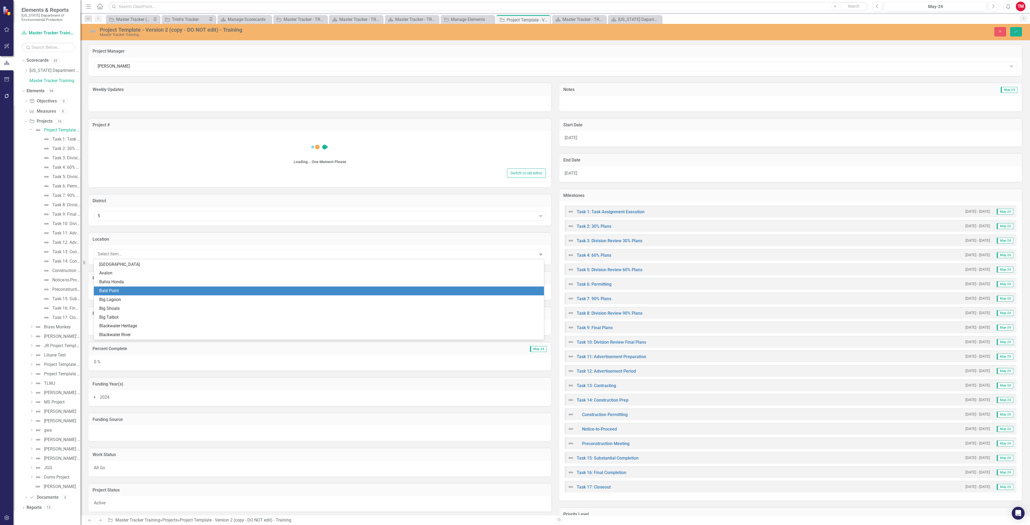
scroll to position [49, 0]
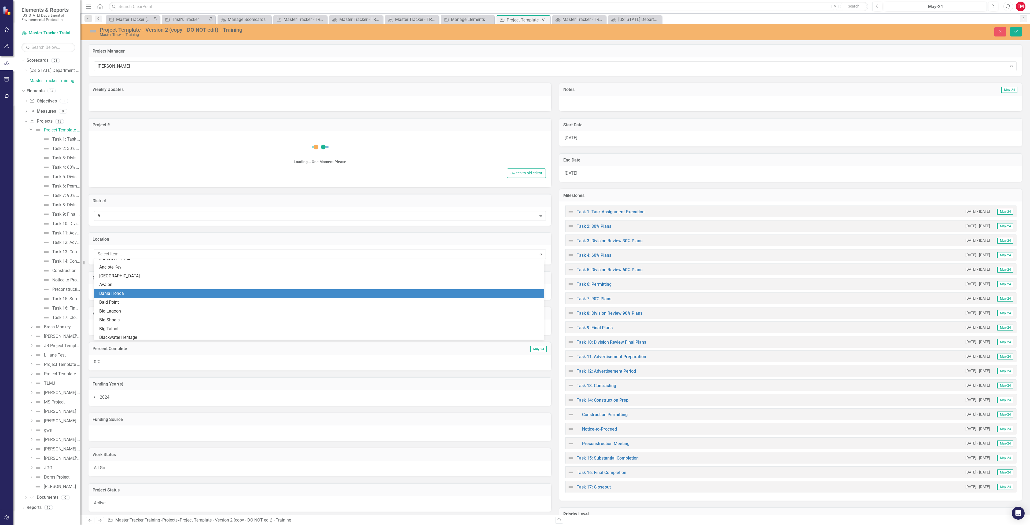
click at [453, 294] on div "Bahia Honda" at bounding box center [319, 293] width 441 height 6
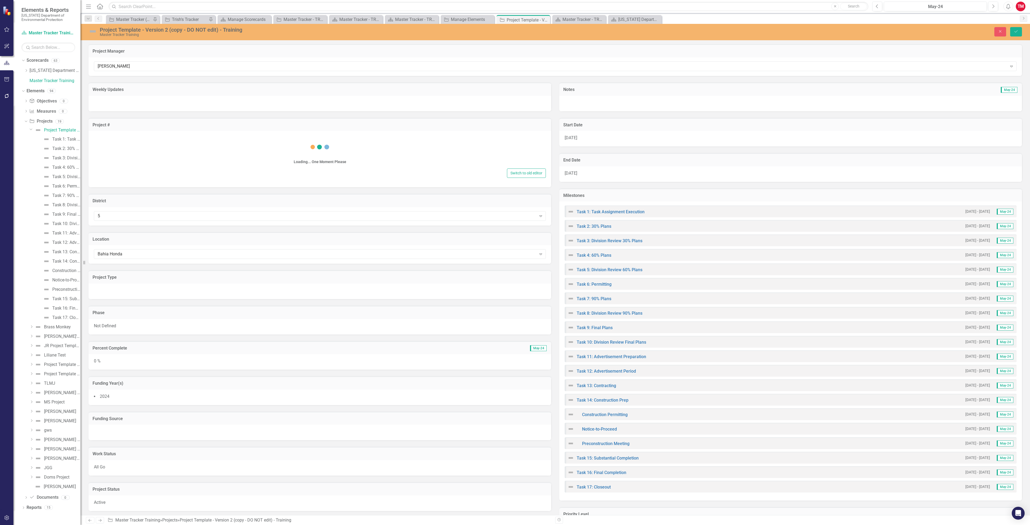
click at [497, 291] on div at bounding box center [319, 291] width 463 height 16
click at [496, 290] on div at bounding box center [319, 291] width 463 height 16
click at [539, 292] on icon at bounding box center [540, 293] width 3 height 2
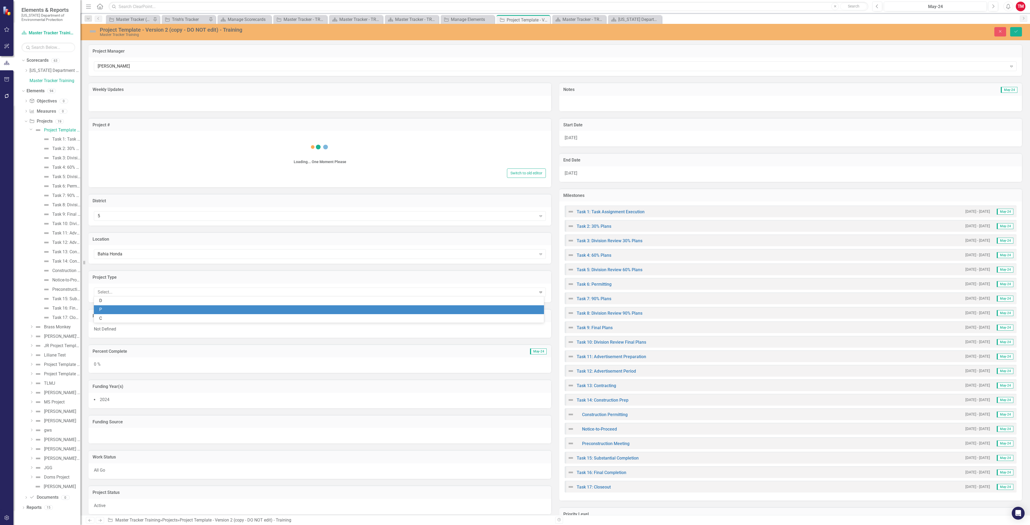
click at [504, 310] on div "P" at bounding box center [319, 310] width 441 height 6
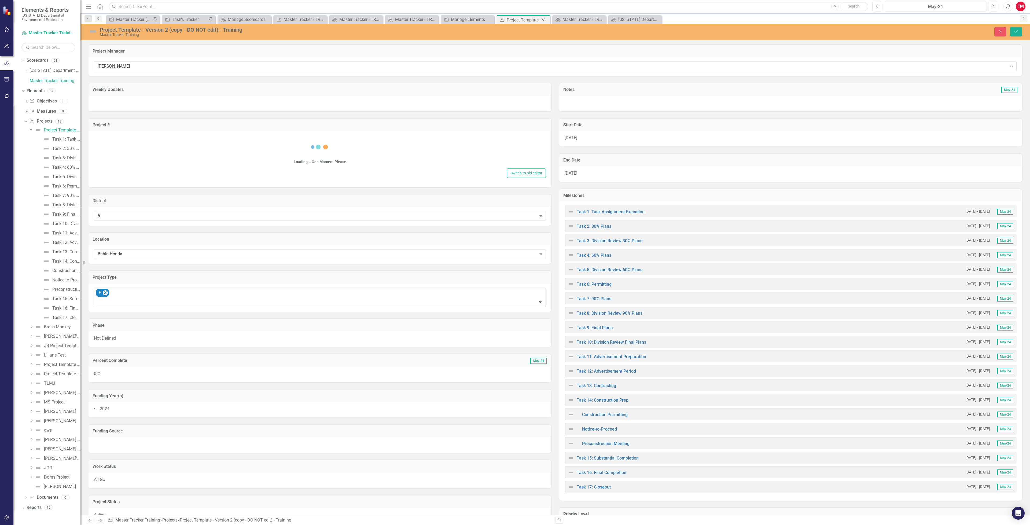
click at [538, 300] on icon "Expand" at bounding box center [540, 302] width 5 height 4
click at [420, 302] on div at bounding box center [319, 301] width 449 height 7
click at [105, 292] on icon "Remove P" at bounding box center [105, 292] width 2 height 3
click at [184, 326] on div "Not Defined" at bounding box center [319, 330] width 463 height 16
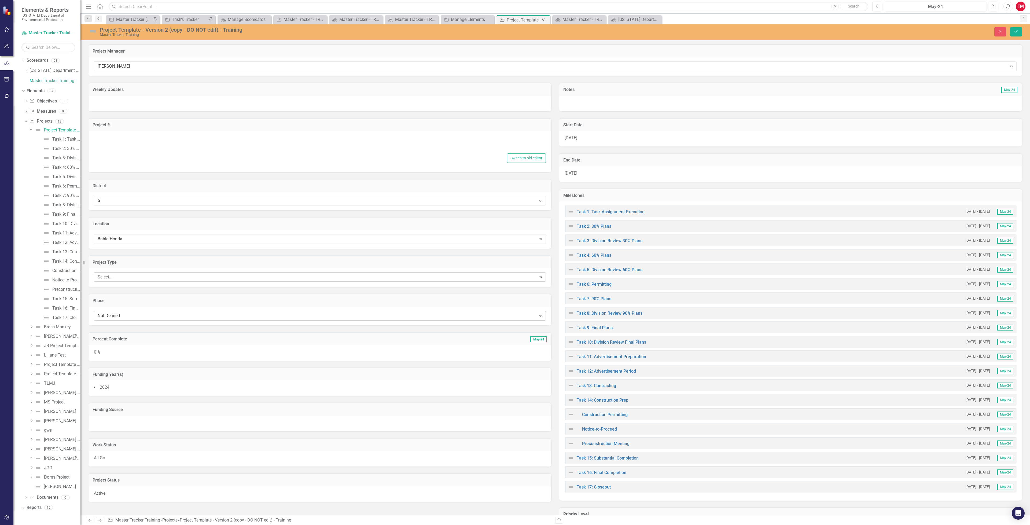
click at [533, 317] on div "Weekly Updates Project # Switch to old editor District 5 Expand Location Bahia …" at bounding box center [319, 289] width 471 height 426
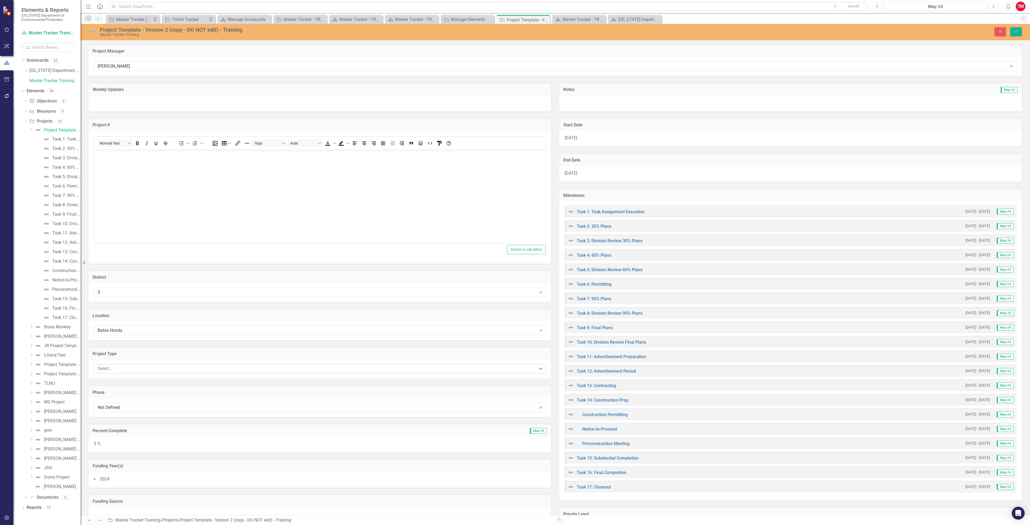
scroll to position [0, 0]
click at [169, 168] on body "Rich Text Area. Press ALT-0 for help." at bounding box center [319, 189] width 451 height 80
click at [159, 478] on li "2024" at bounding box center [320, 479] width 452 height 6
click at [115, 481] on icon "Remove 2024" at bounding box center [112, 481] width 5 height 7
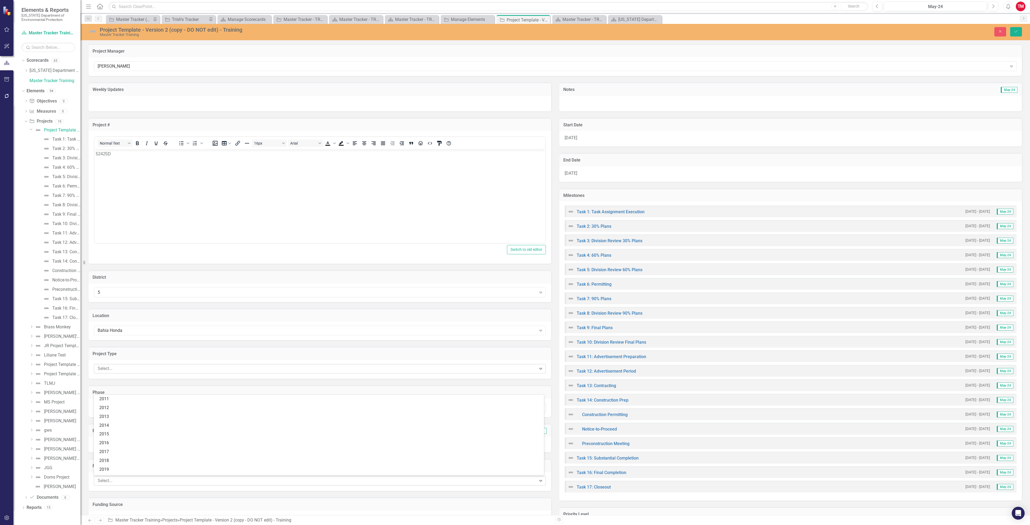
click at [539, 480] on icon "Expand" at bounding box center [540, 480] width 5 height 4
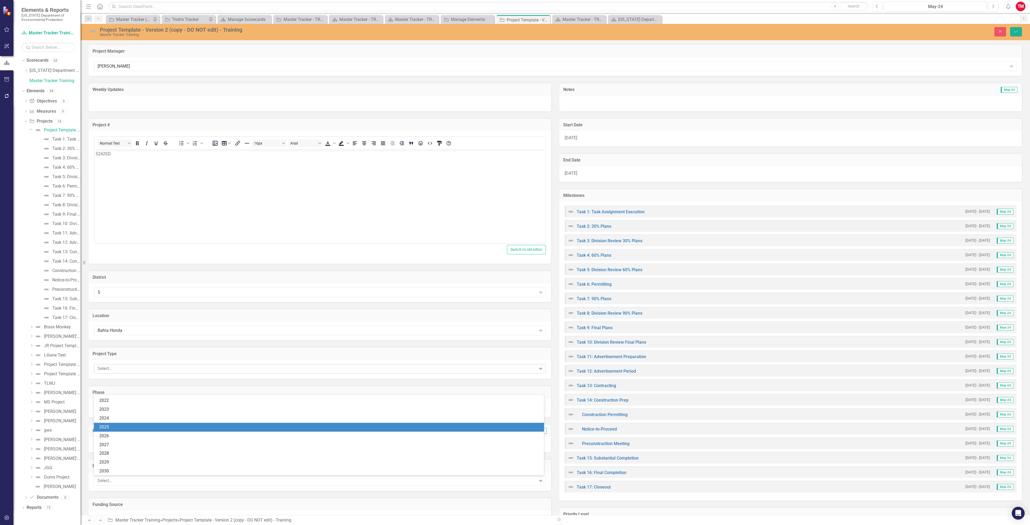
scroll to position [96, 0]
click at [253, 427] on div "2025" at bounding box center [319, 426] width 441 height 6
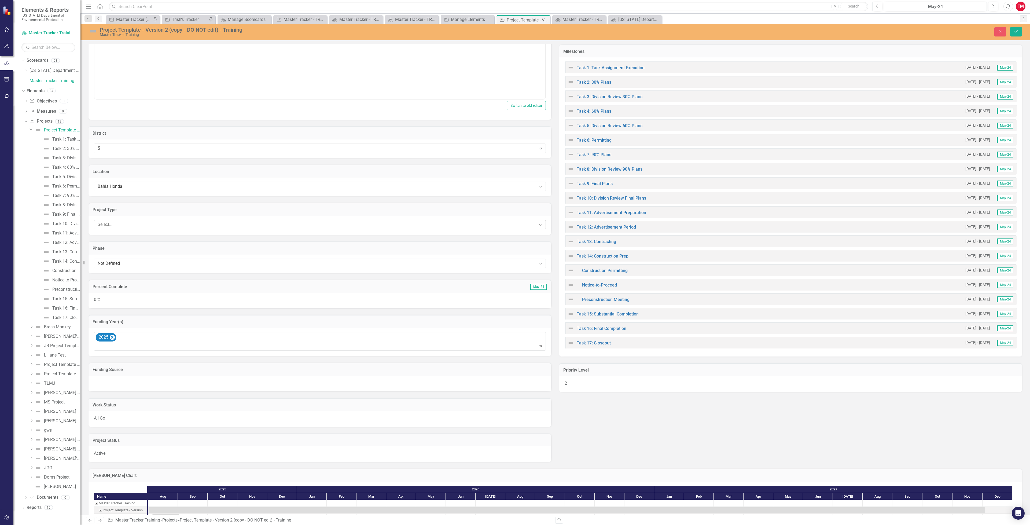
scroll to position [161, 0]
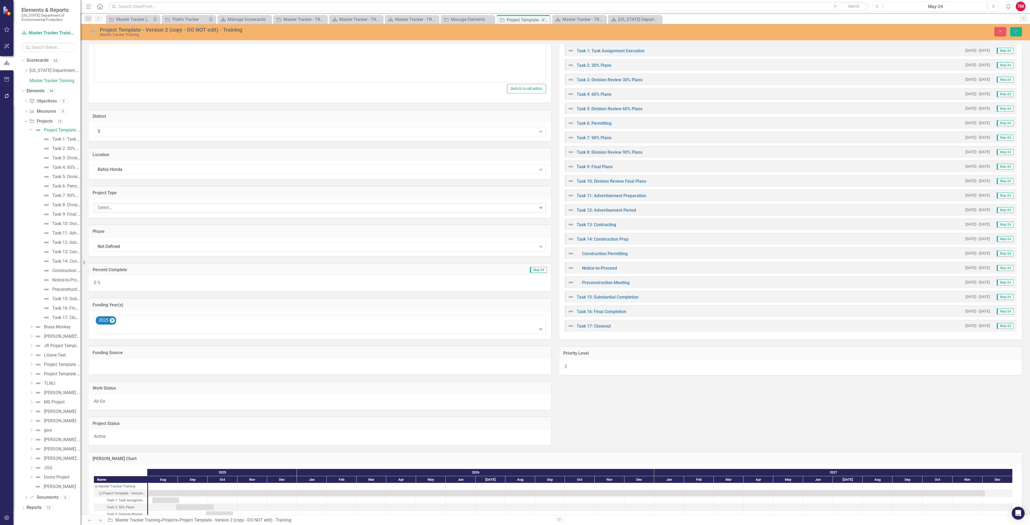
click at [237, 360] on div at bounding box center [319, 367] width 463 height 16
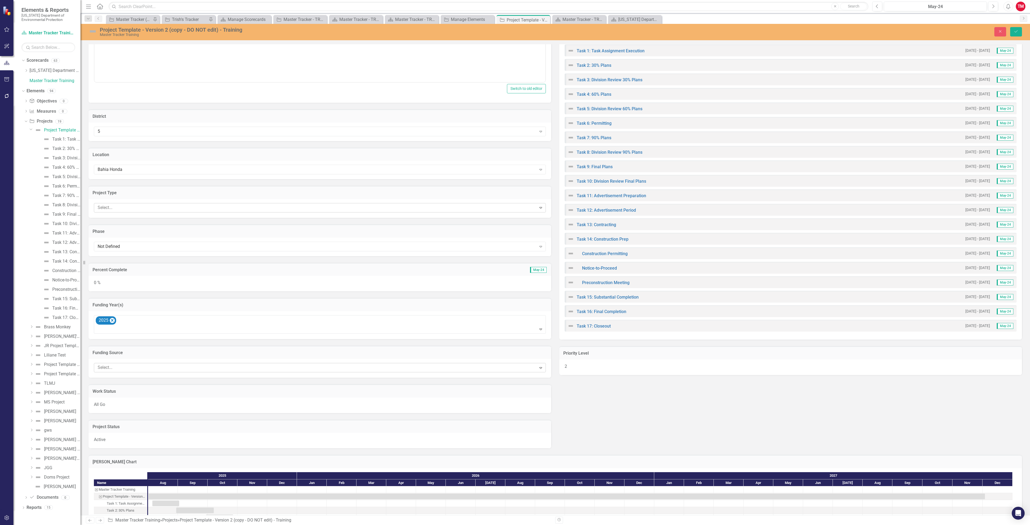
click at [238, 366] on div at bounding box center [315, 367] width 441 height 7
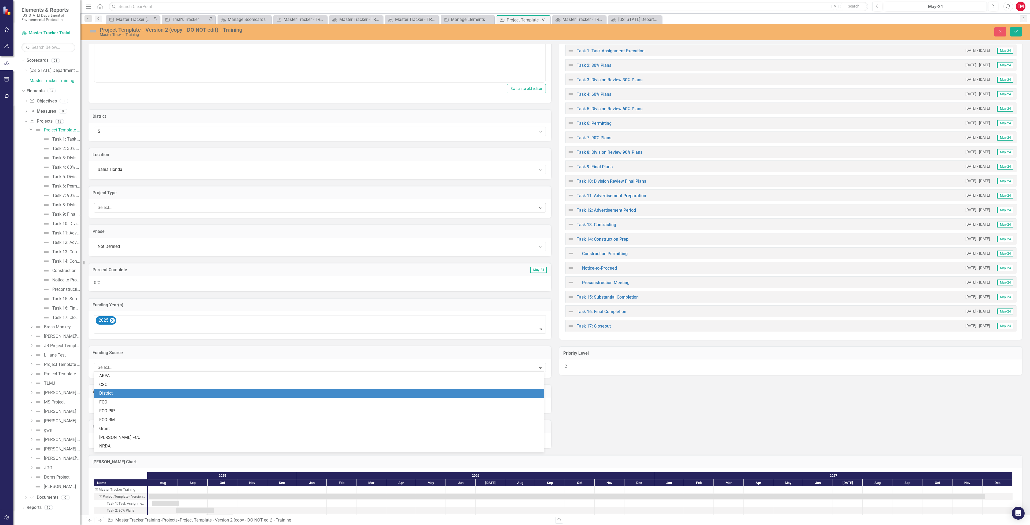
click at [222, 393] on div "District" at bounding box center [319, 393] width 441 height 6
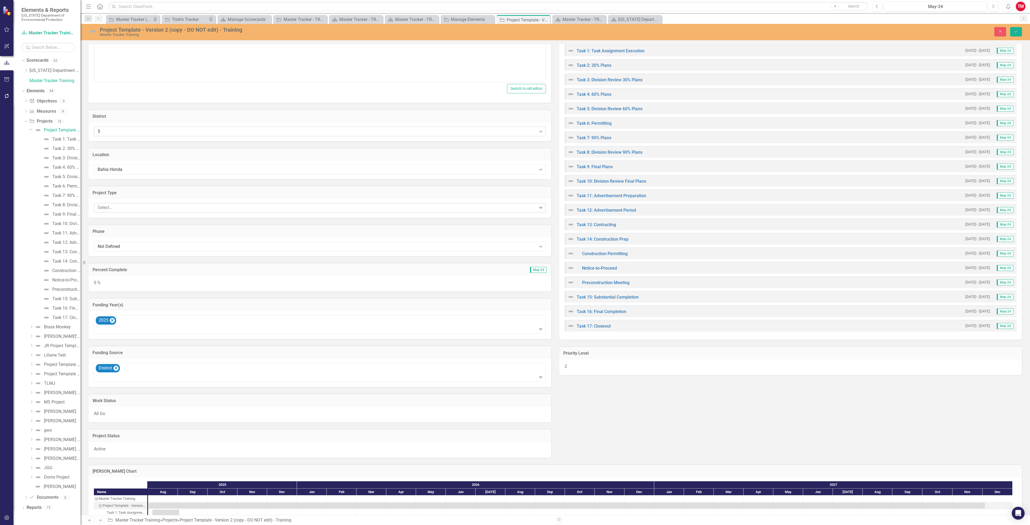
scroll to position [0, 0]
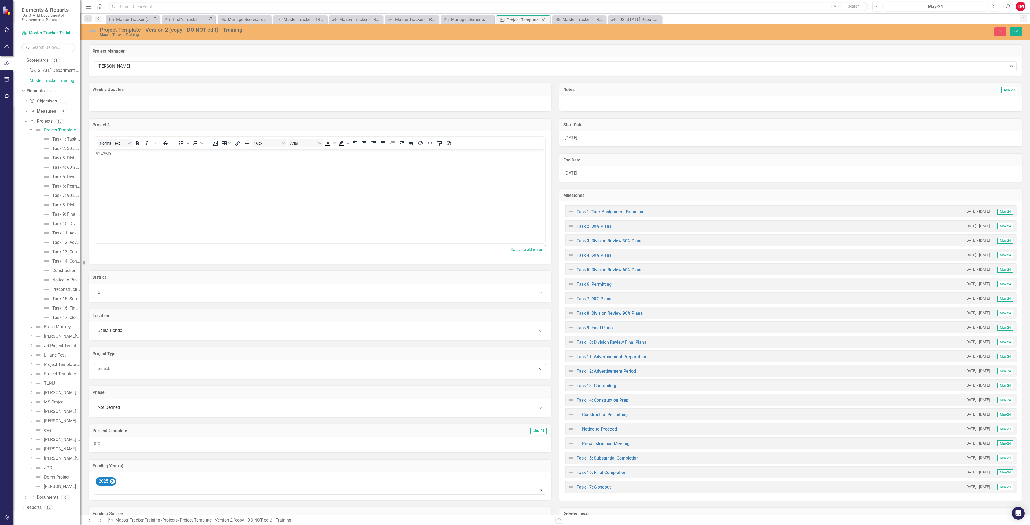
click at [593, 134] on div "[DATE]" at bounding box center [790, 139] width 463 height 16
click at [656, 138] on div "8 / 1 / 2025" at bounding box center [783, 139] width 430 height 5
click at [810, 152] on button "›" at bounding box center [812, 153] width 12 height 12
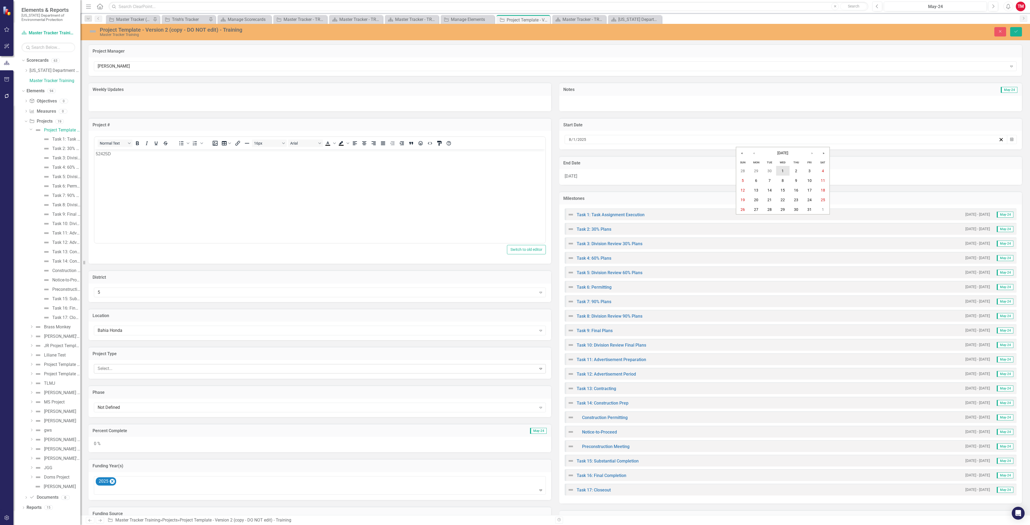
click at [781, 166] on button "1" at bounding box center [782, 171] width 13 height 10
click at [619, 175] on div "[DATE]" at bounding box center [790, 177] width 463 height 16
click at [637, 177] on div "12 / 3 / 2027" at bounding box center [783, 177] width 430 height 5
click at [825, 189] on button "»" at bounding box center [824, 191] width 12 height 12
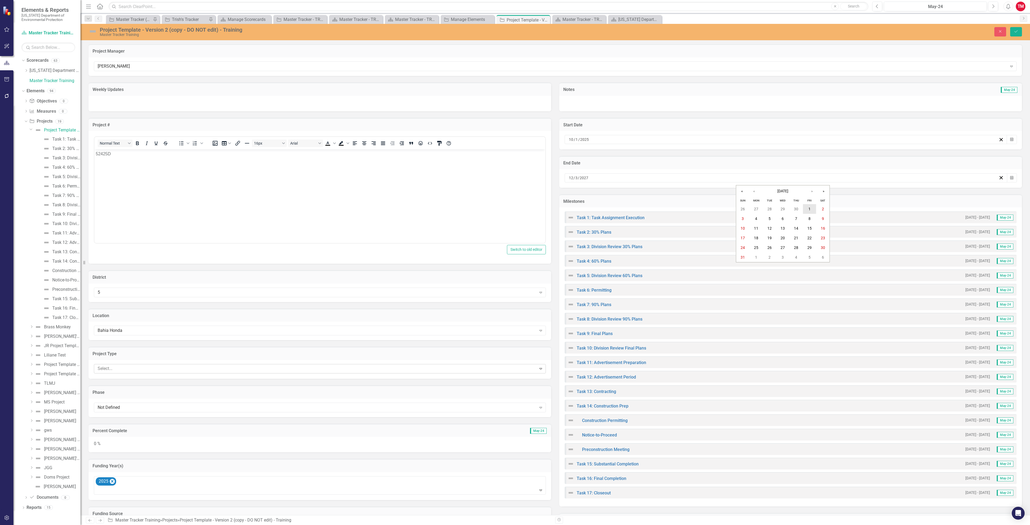
click at [810, 209] on abbr "1" at bounding box center [809, 209] width 2 height 4
click at [994, 31] on button "Close" at bounding box center [1000, 31] width 12 height 9
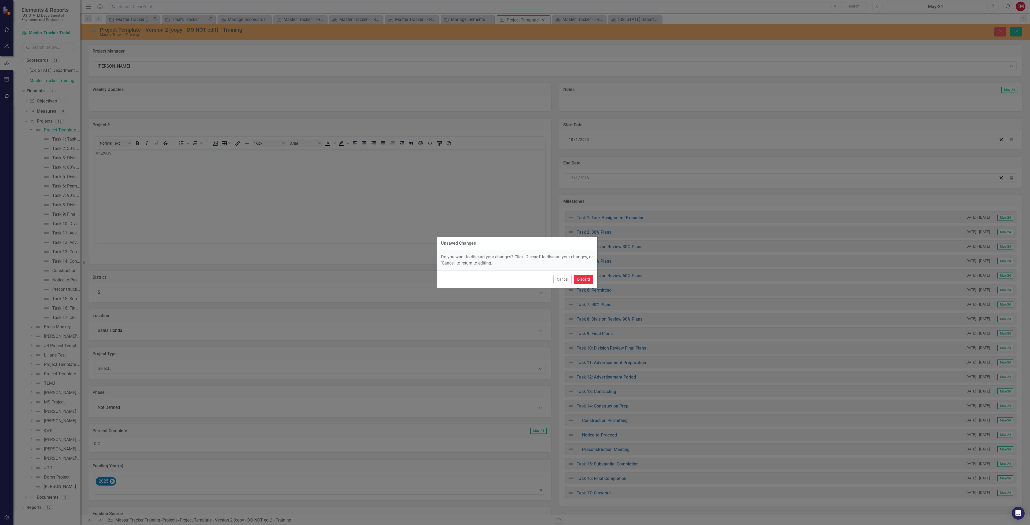
click at [582, 278] on button "Discard" at bounding box center [584, 279] width 20 height 9
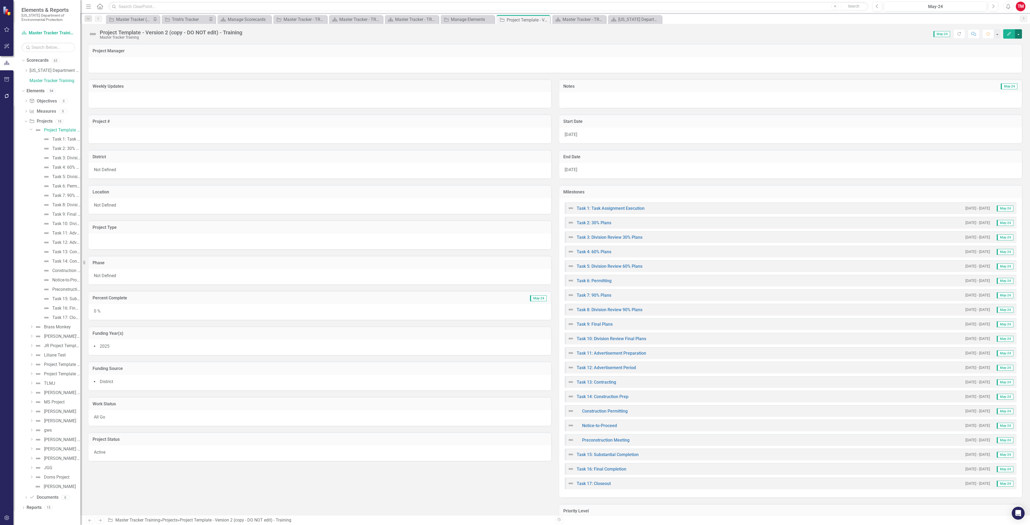
click at [1019, 35] on button "button" at bounding box center [1018, 33] width 7 height 9
click at [405, 19] on div "Master Tracker - TRAINING" at bounding box center [412, 19] width 35 height 7
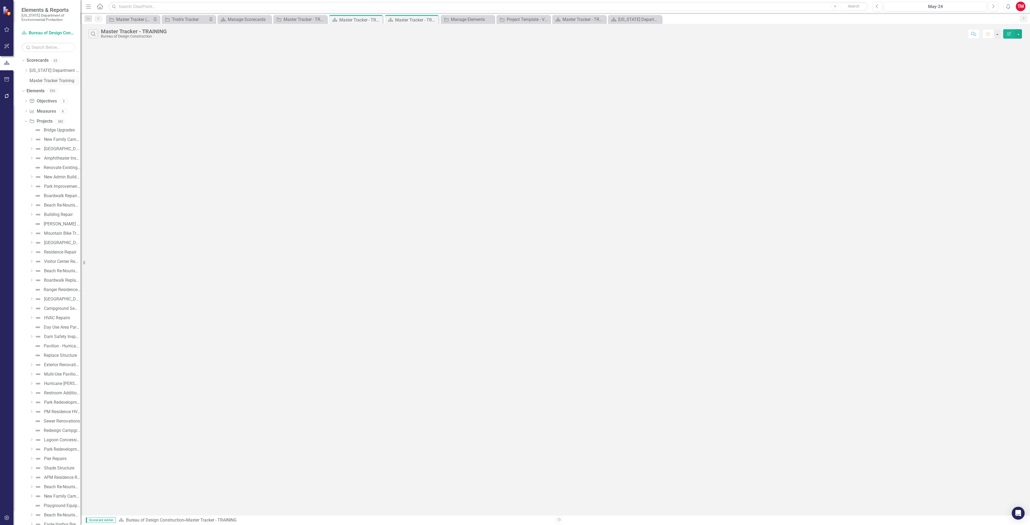
click at [35, 84] on link "Master Tracker Training" at bounding box center [54, 81] width 51 height 6
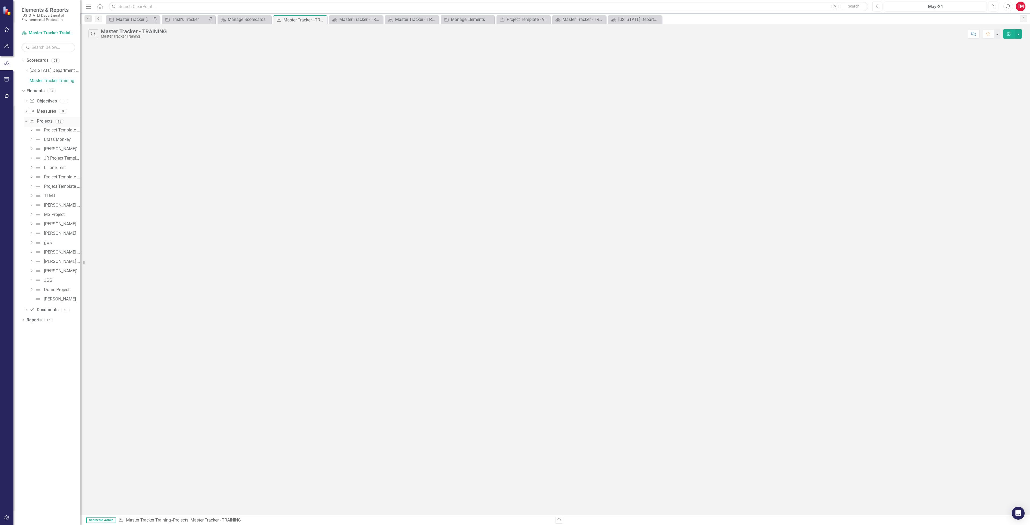
click at [39, 117] on div "Project Projects" at bounding box center [40, 121] width 23 height 9
